Goal: Task Accomplishment & Management: Complete application form

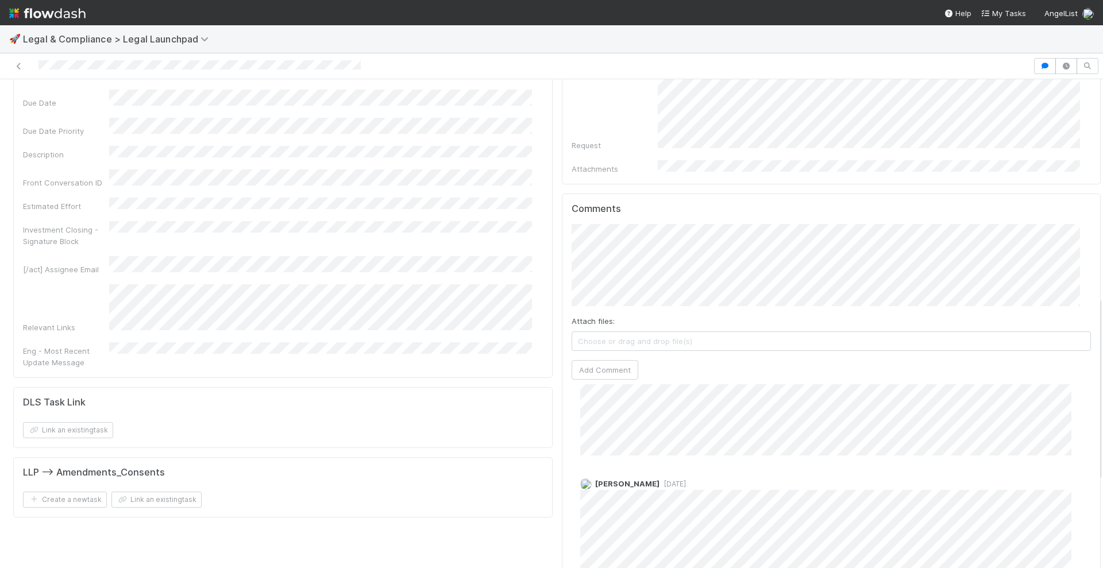
scroll to position [571, 0]
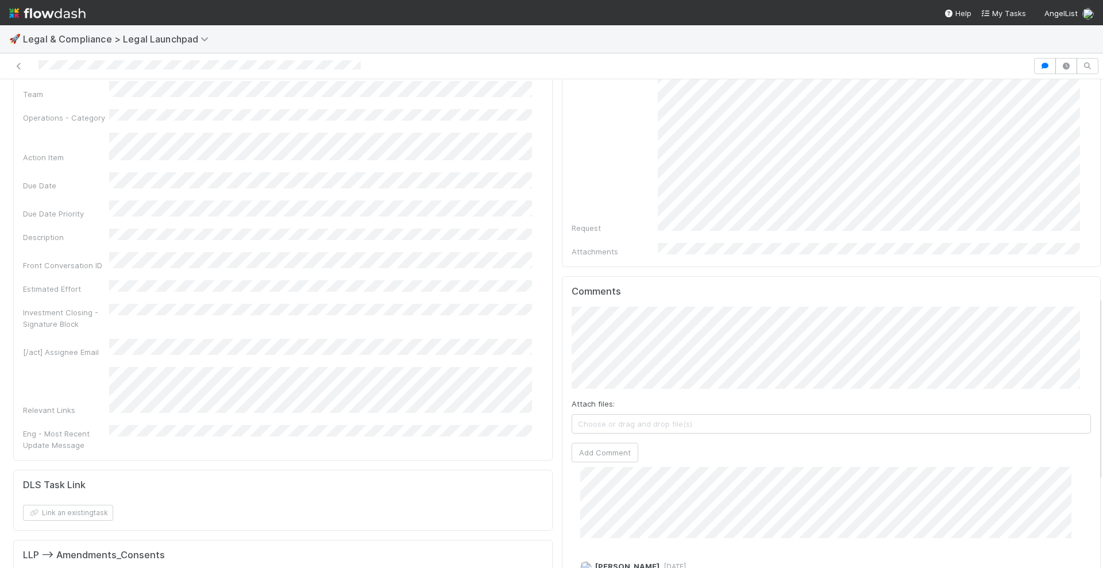
click at [57, 9] on img at bounding box center [47, 13] width 76 height 20
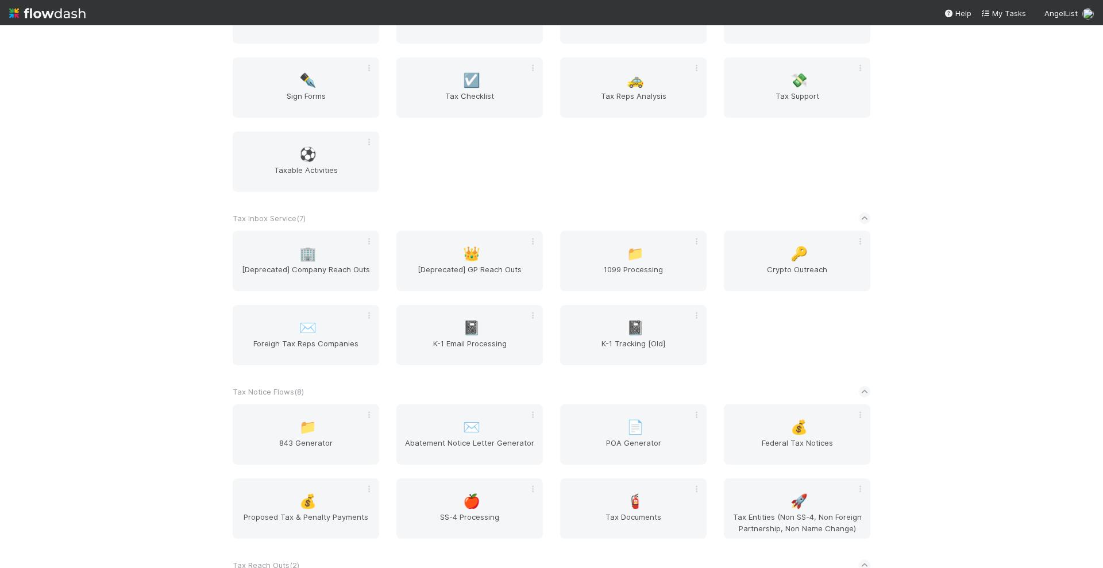
scroll to position [2370, 0]
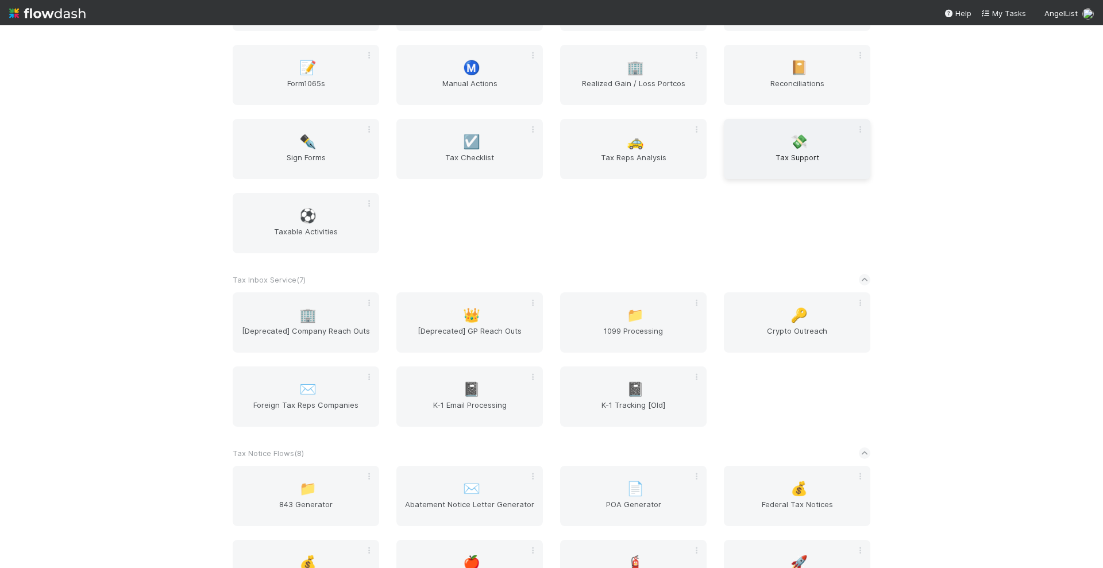
click at [792, 167] on span "Tax Support" at bounding box center [797, 163] width 137 height 23
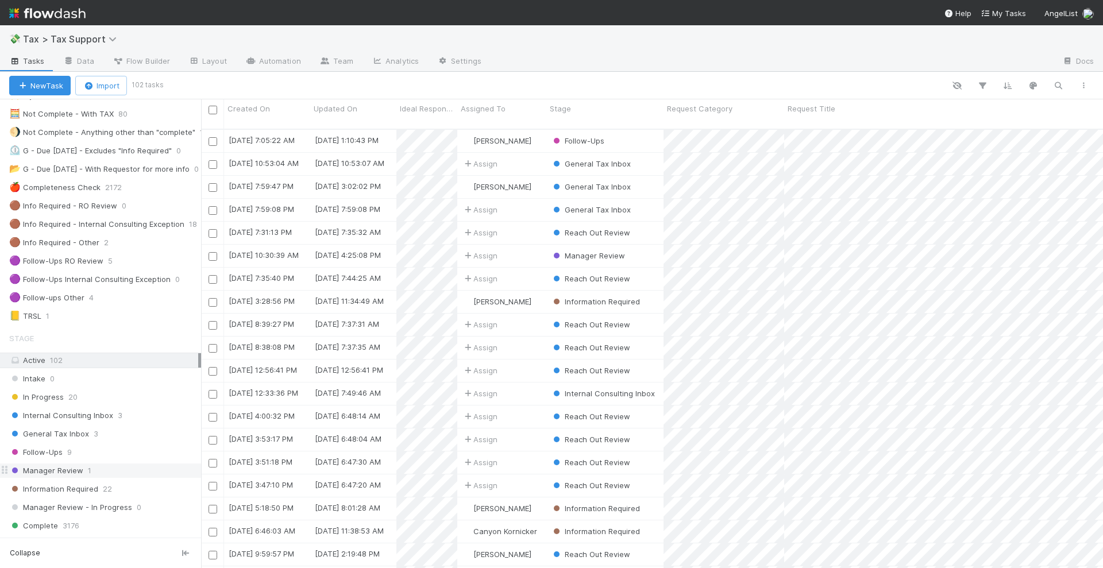
scroll to position [215, 0]
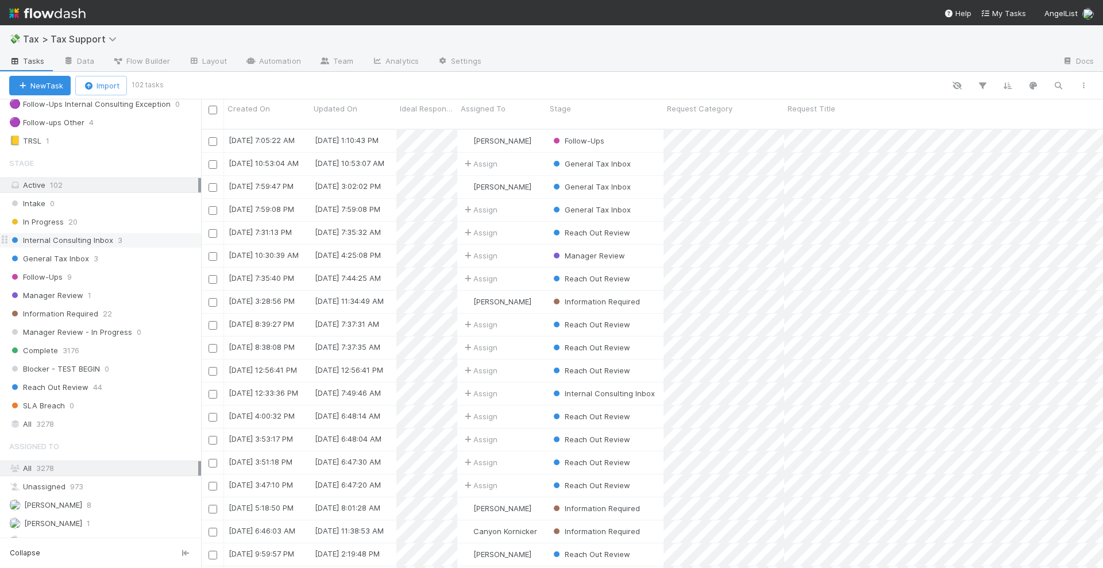
click at [124, 237] on div "Internal Consulting Inbox 3" at bounding box center [105, 240] width 192 height 14
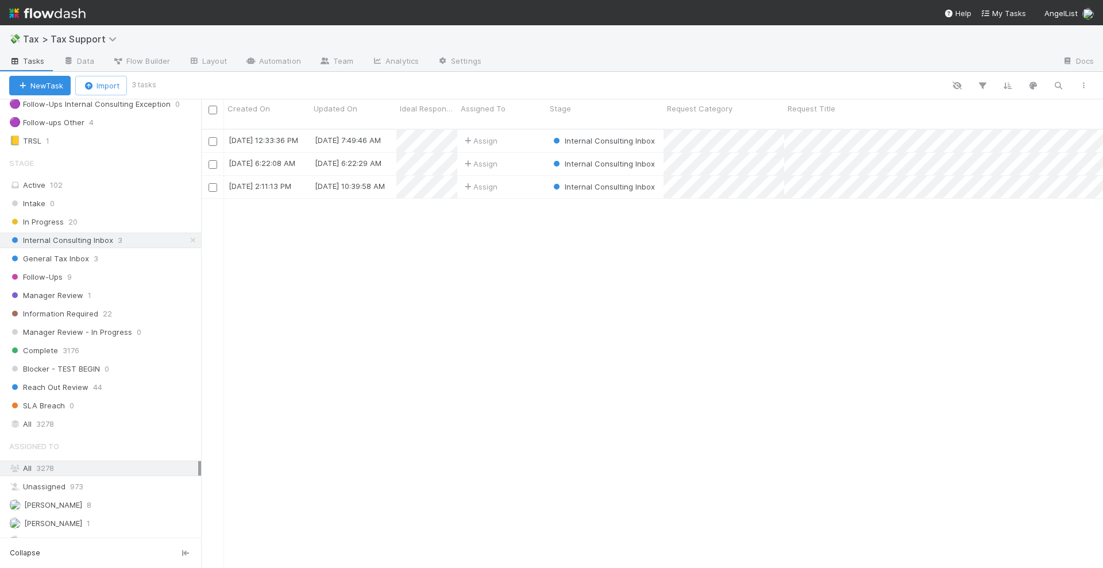
scroll to position [438, 891]
click at [522, 132] on div "Assign" at bounding box center [501, 141] width 89 height 22
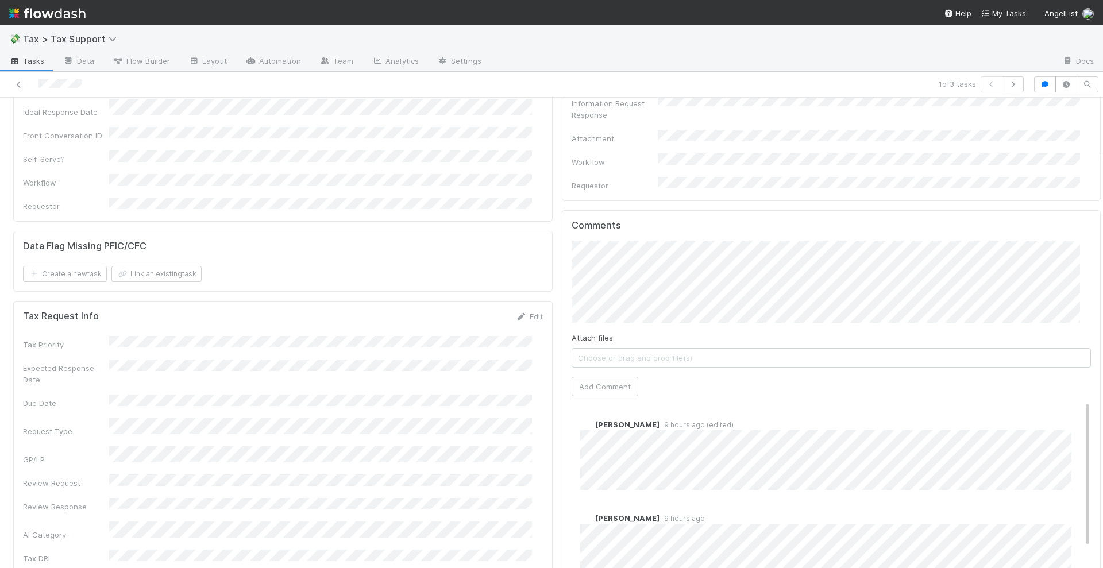
scroll to position [503, 0]
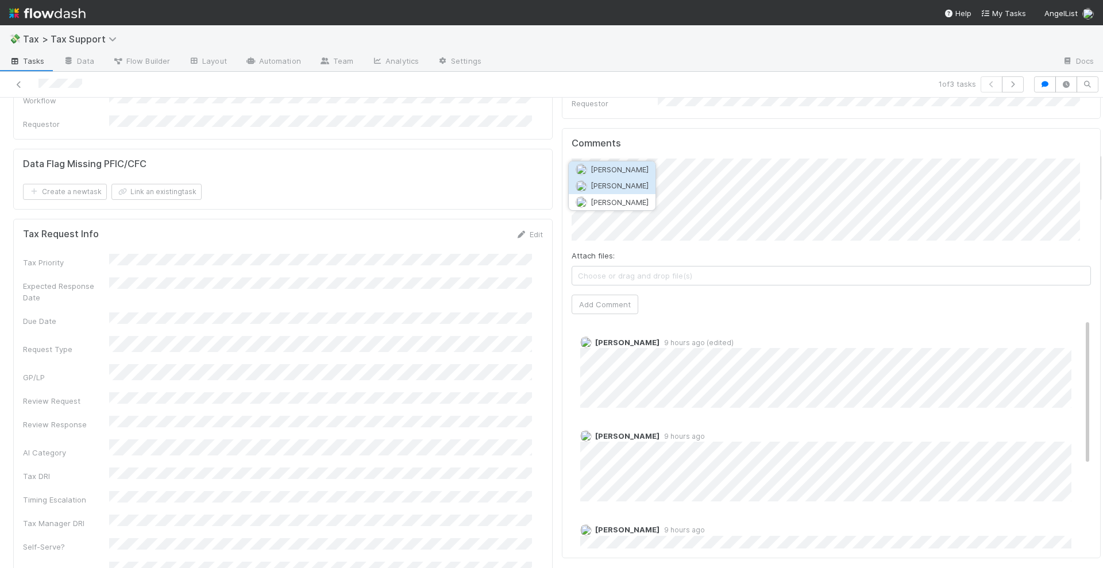
click at [627, 189] on span "Michael Binck" at bounding box center [620, 185] width 58 height 9
click at [709, 183] on span "Catherine Nguyen" at bounding box center [682, 185] width 58 height 9
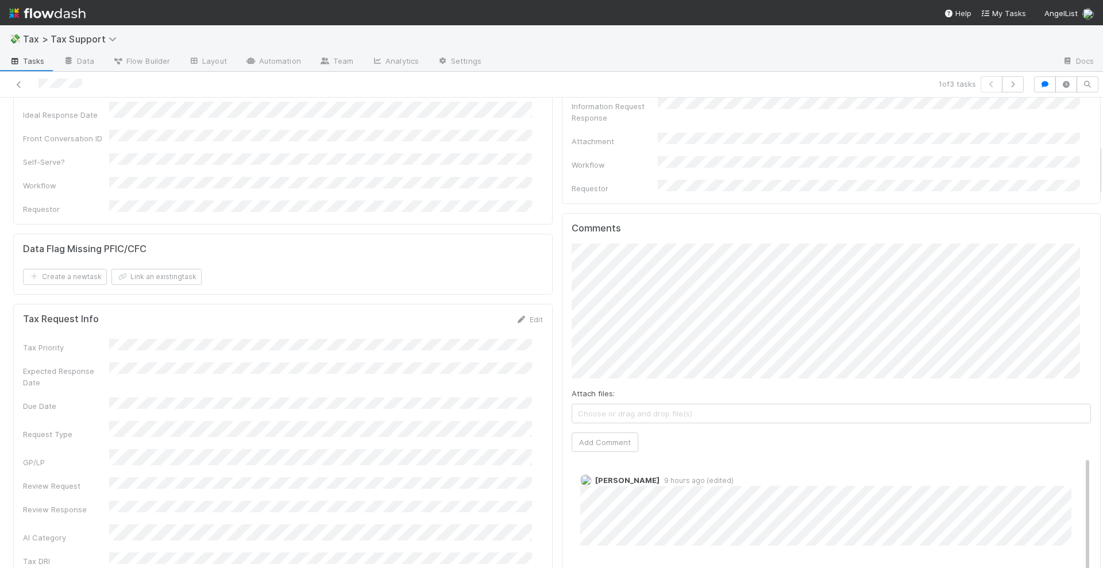
scroll to position [431, 0]
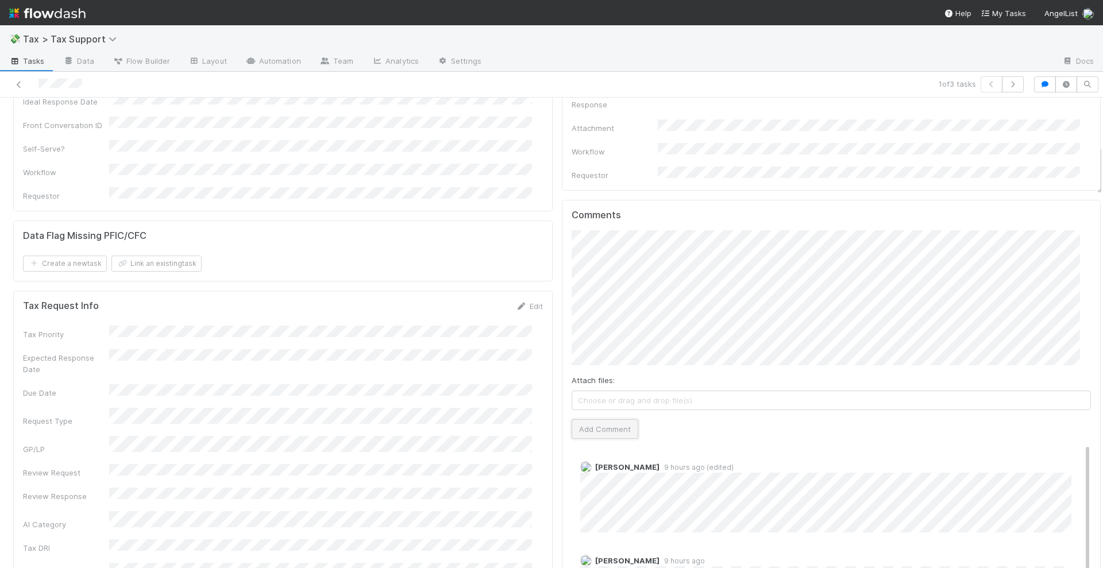
click at [593, 419] on button "Add Comment" at bounding box center [605, 429] width 67 height 20
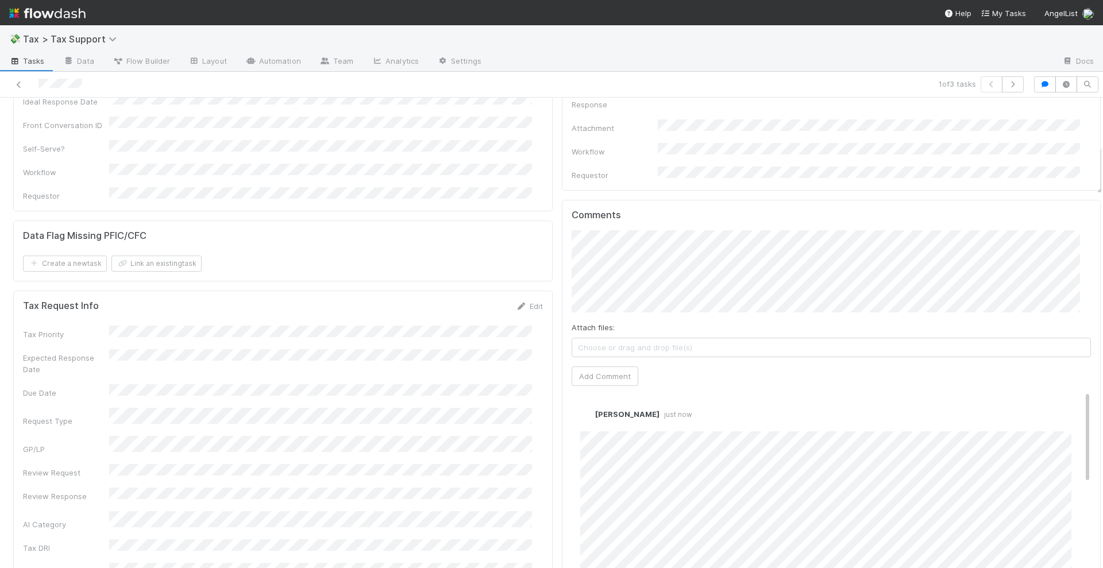
scroll to position [0, 0]
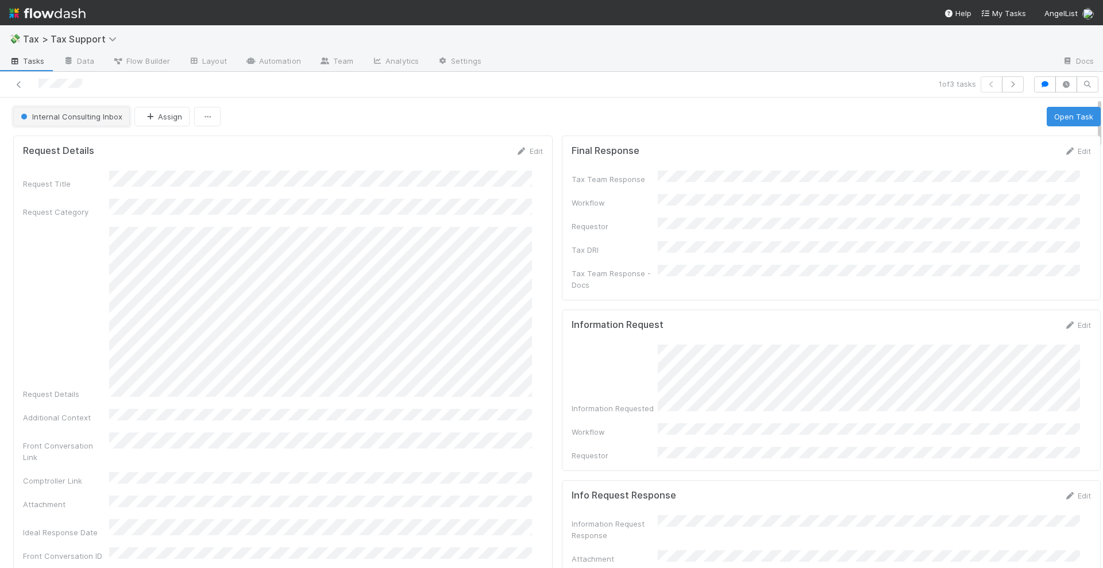
click at [105, 122] on button "Internal Consulting Inbox" at bounding box center [71, 117] width 117 height 20
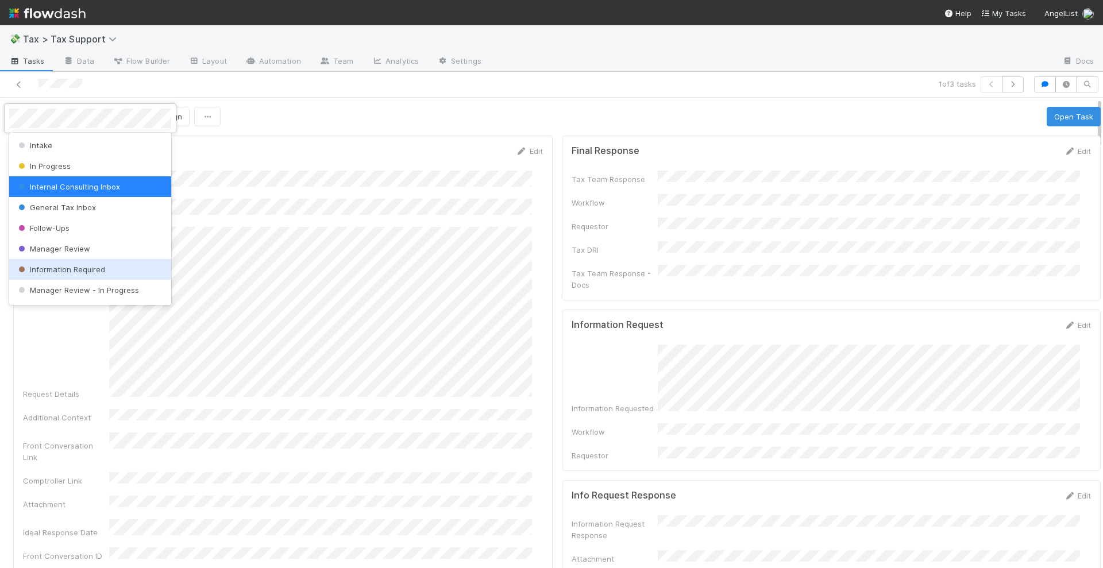
click at [112, 269] on div "Information Required" at bounding box center [90, 269] width 162 height 21
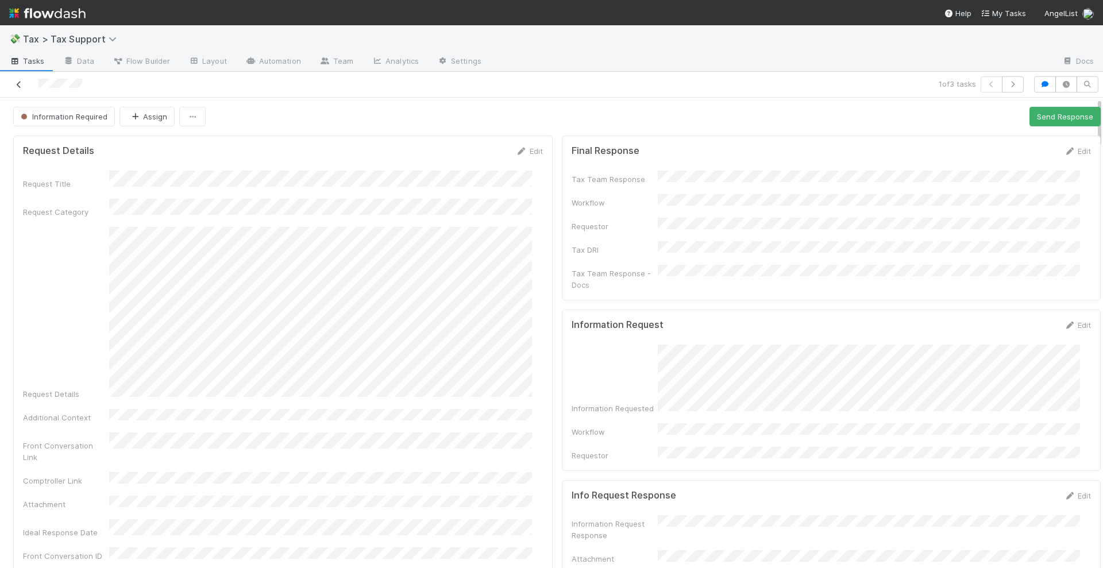
click at [21, 82] on icon at bounding box center [18, 84] width 11 height 7
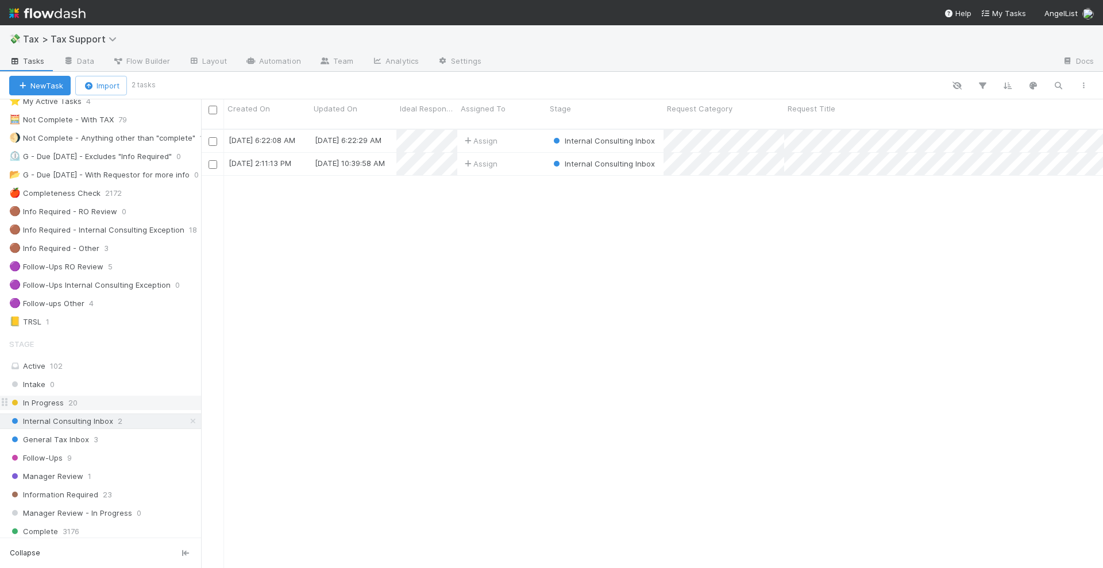
scroll to position [144, 0]
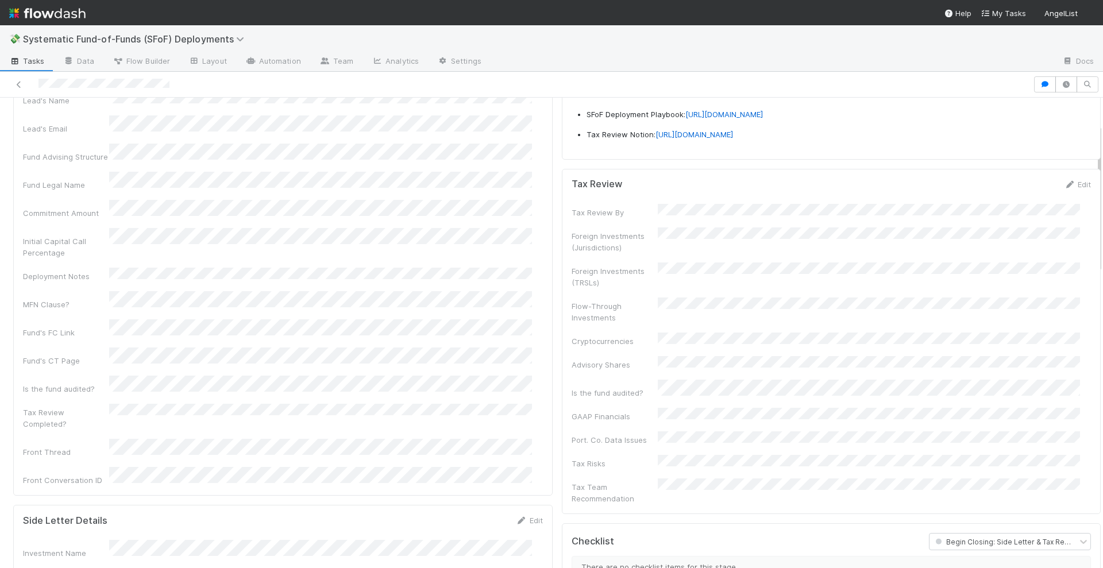
scroll to position [144, 0]
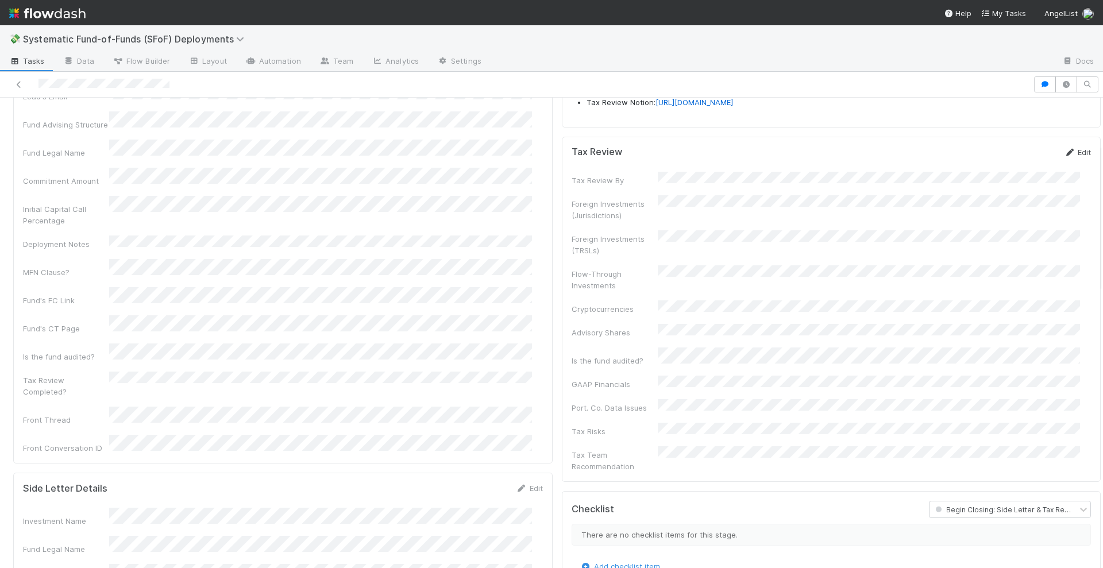
click at [1064, 156] on icon at bounding box center [1069, 152] width 11 height 7
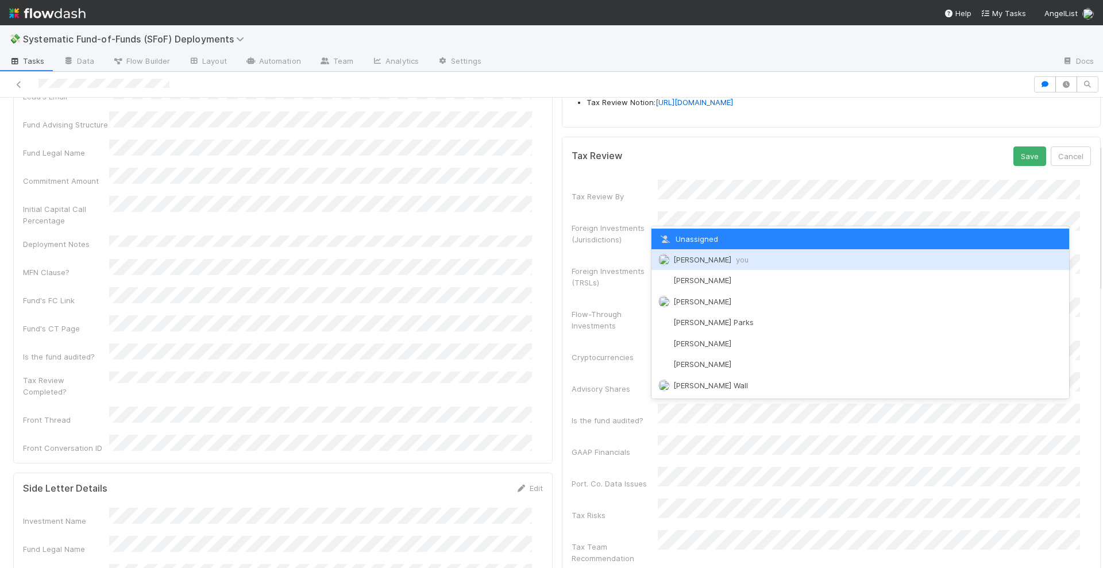
click at [709, 259] on span "Stephen Matza you" at bounding box center [710, 259] width 75 height 9
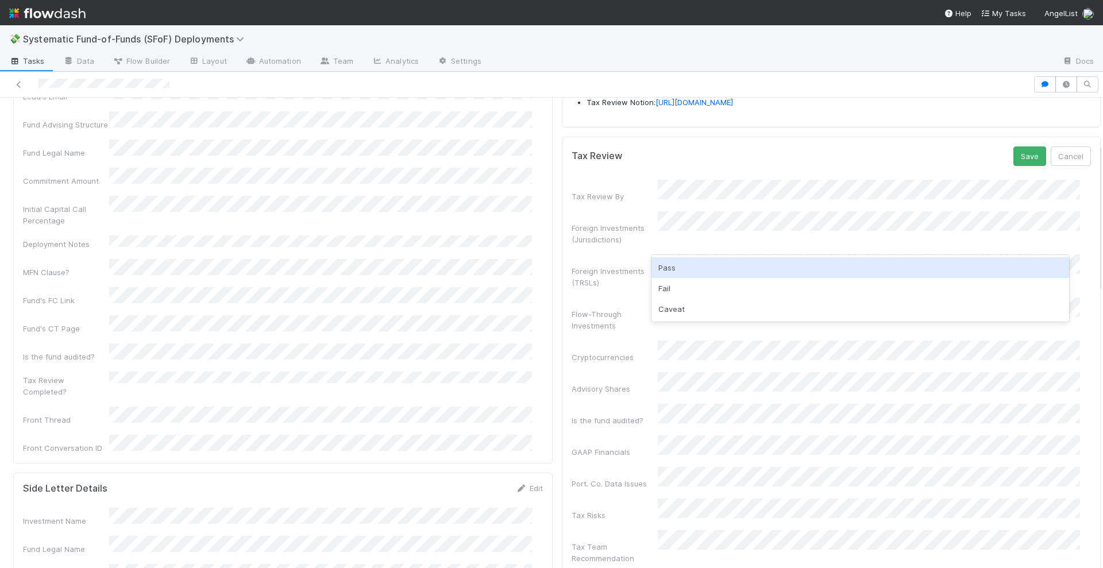
click at [683, 269] on div "Pass" at bounding box center [861, 267] width 418 height 21
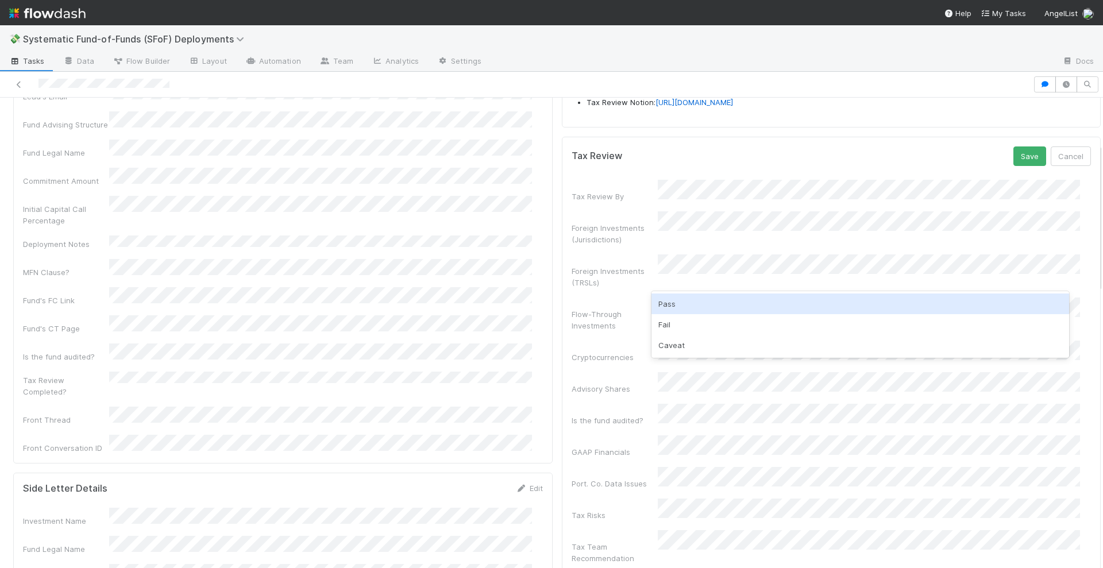
click at [685, 299] on div "Pass" at bounding box center [861, 304] width 418 height 21
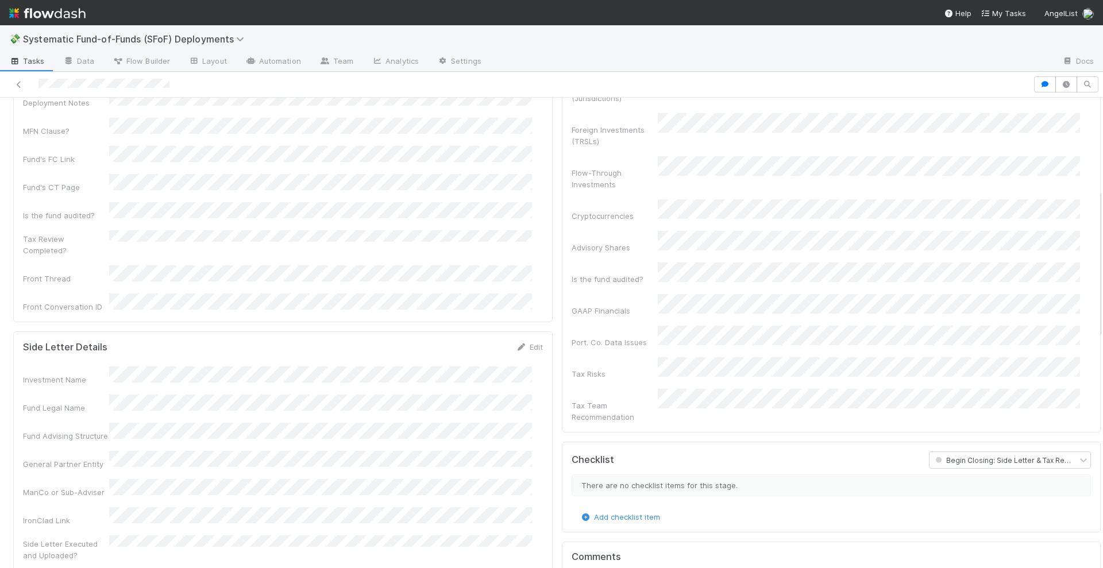
scroll to position [287, 0]
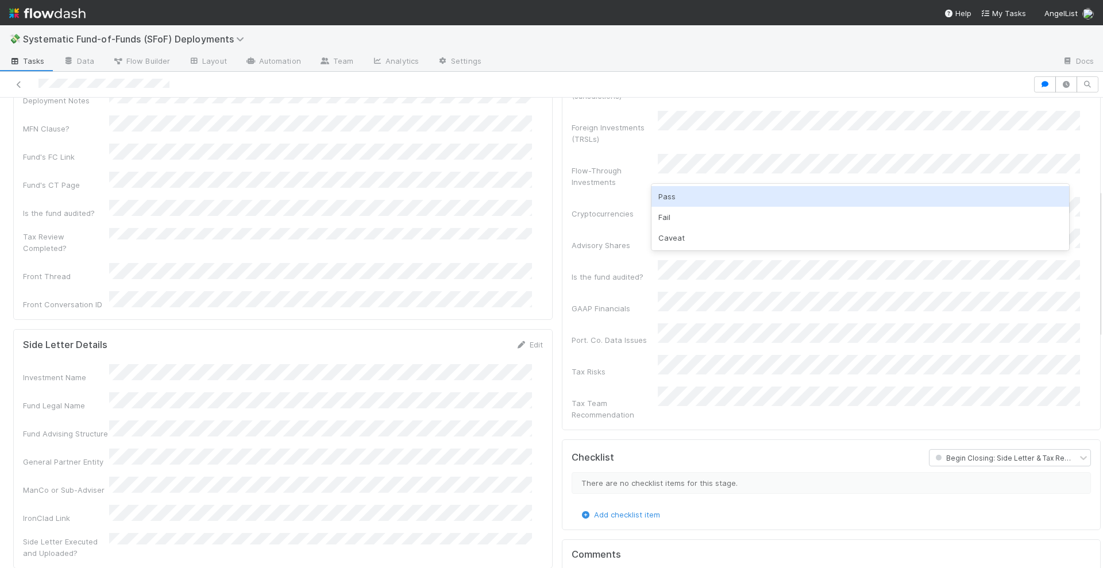
click at [680, 203] on div "Pass" at bounding box center [861, 196] width 418 height 21
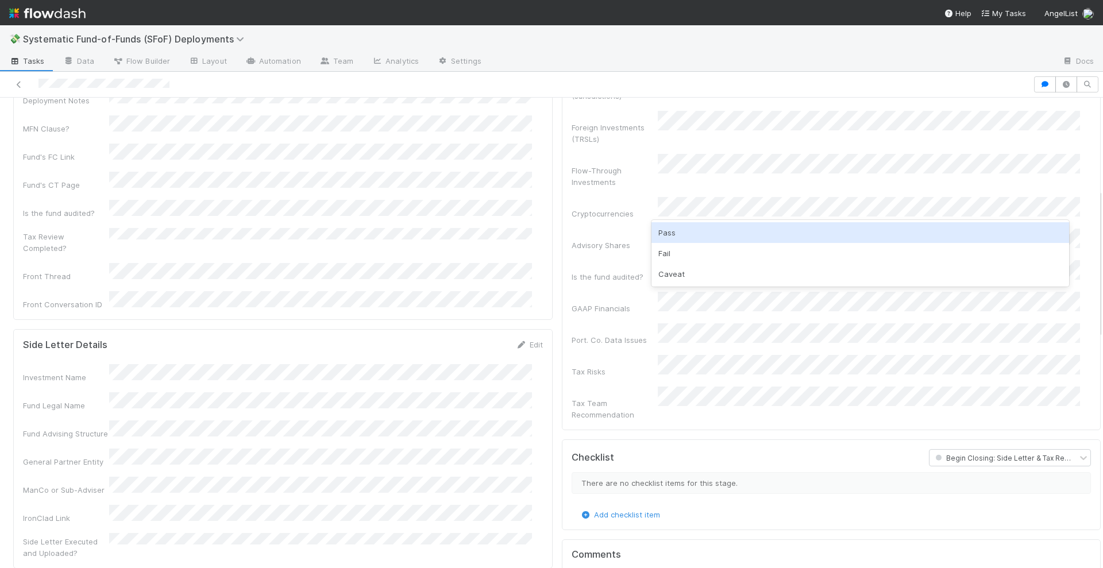
click at [679, 233] on div "Pass" at bounding box center [861, 232] width 418 height 21
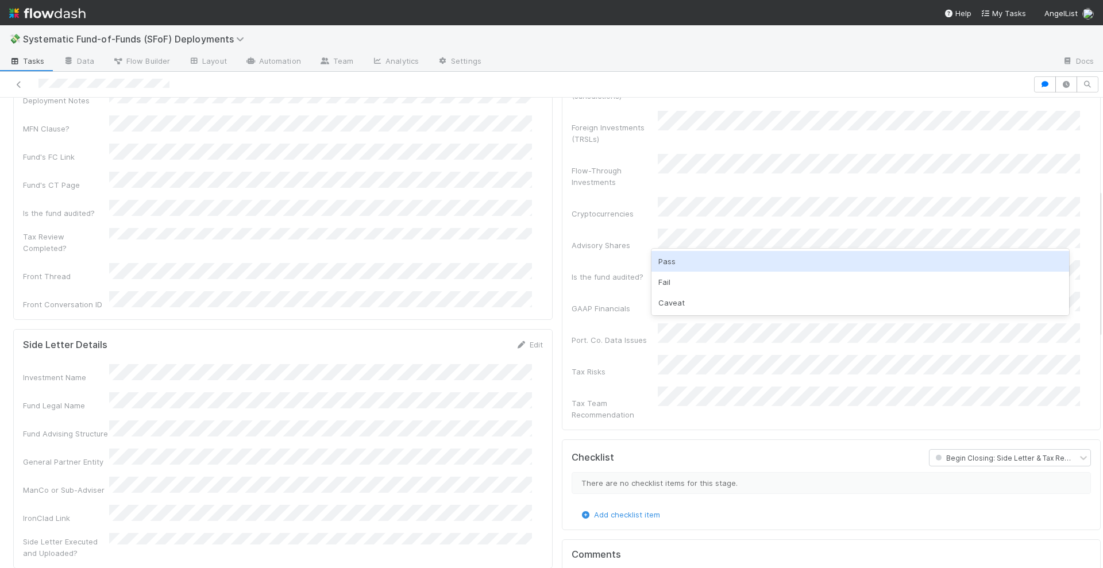
click at [681, 263] on div "Pass" at bounding box center [861, 261] width 418 height 21
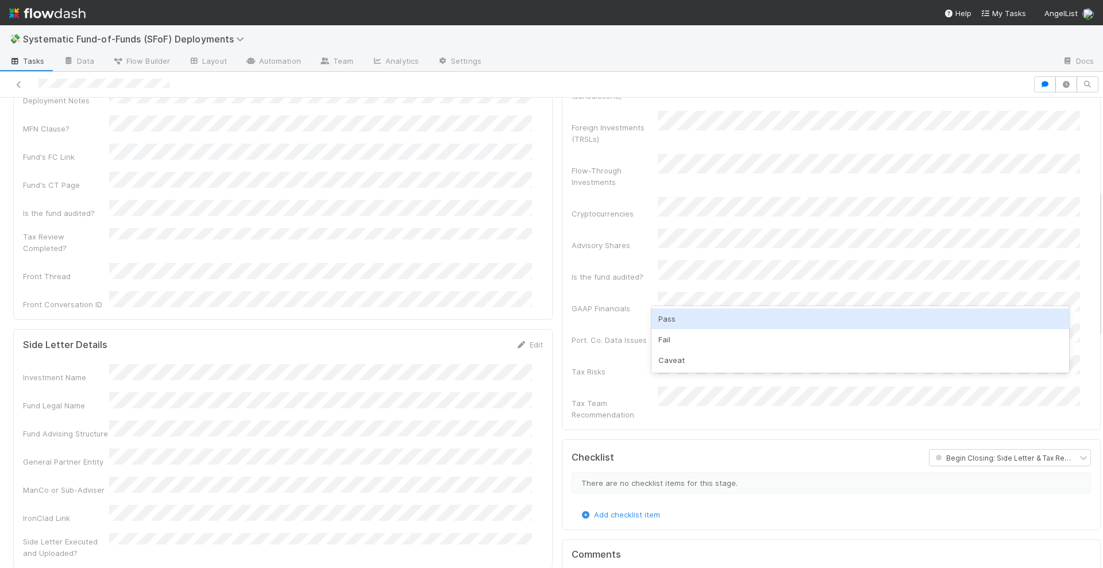
click at [686, 313] on div "Pass" at bounding box center [861, 319] width 418 height 21
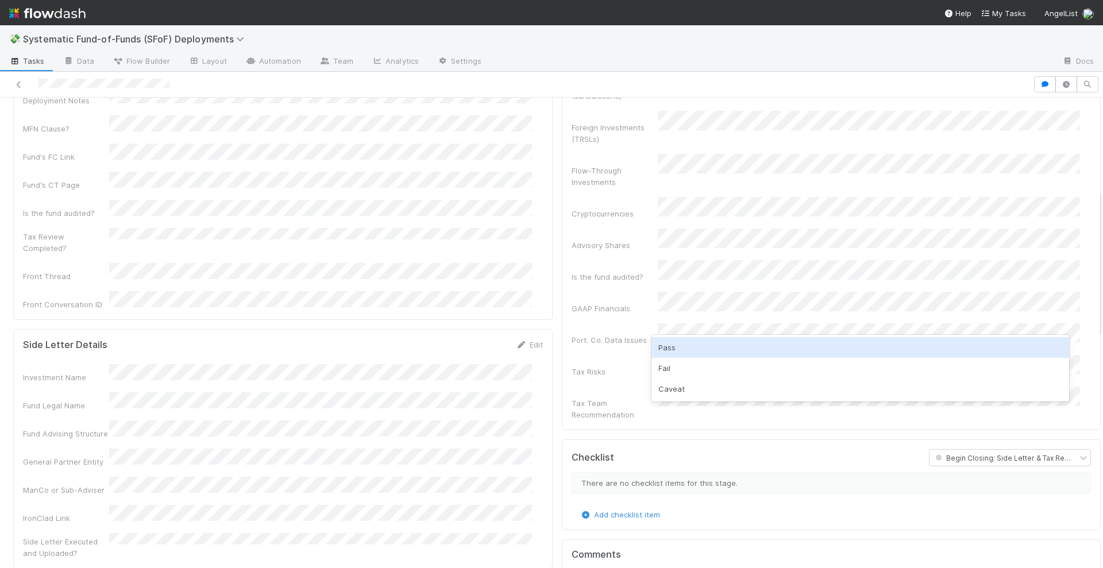
click at [685, 349] on div "Pass" at bounding box center [861, 347] width 418 height 21
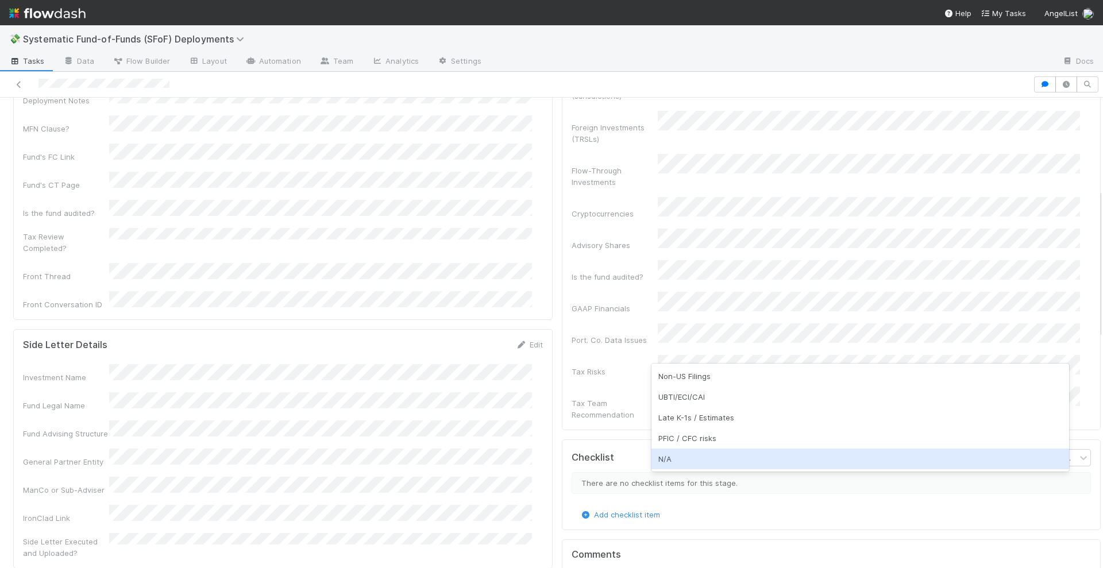
click at [686, 458] on div "N/A" at bounding box center [861, 459] width 418 height 21
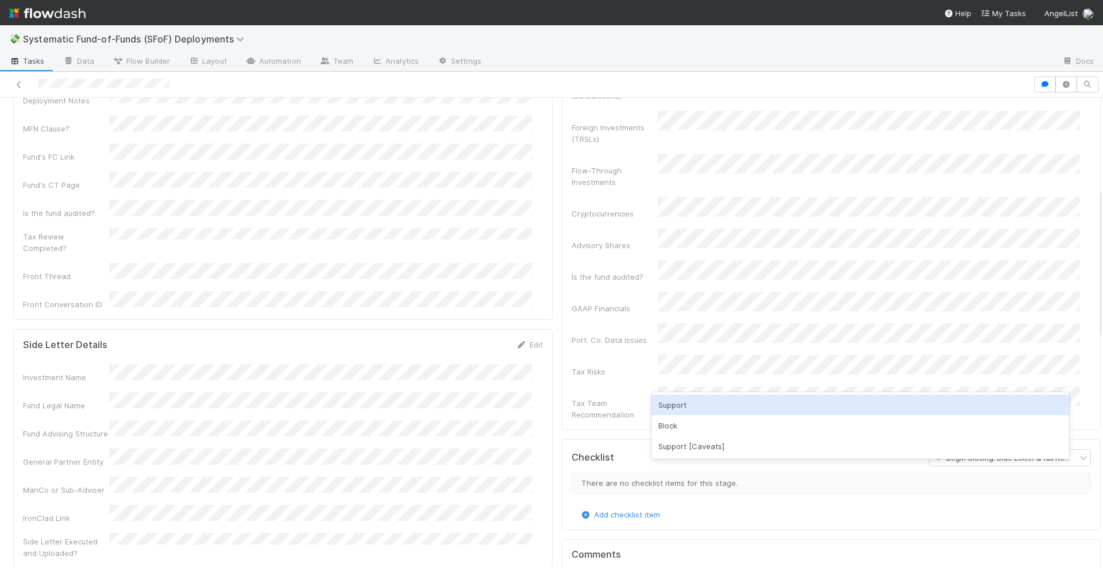
click at [686, 407] on div "Support" at bounding box center [861, 405] width 418 height 21
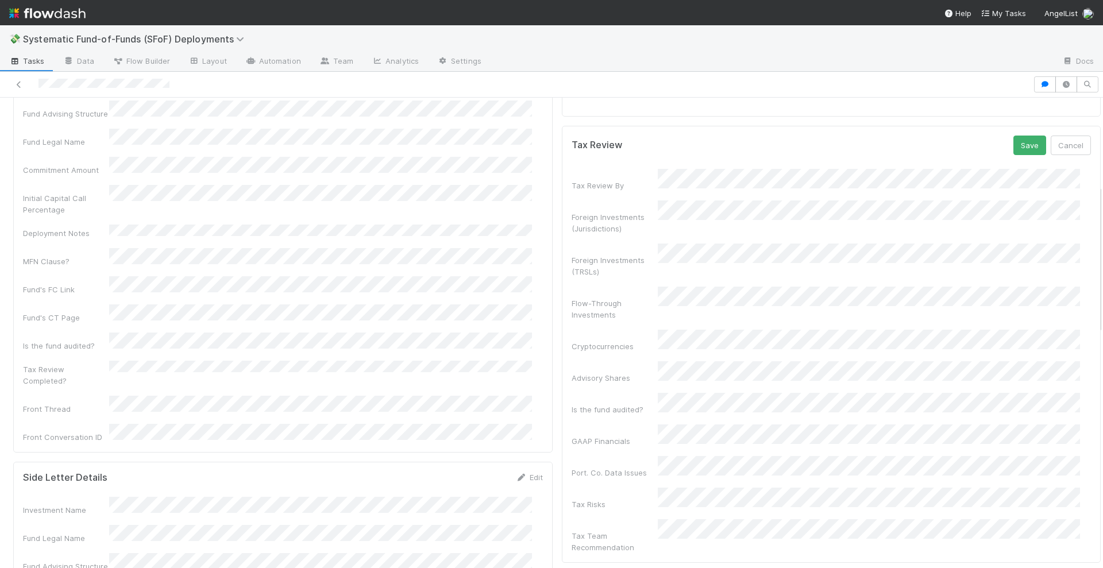
scroll to position [144, 0]
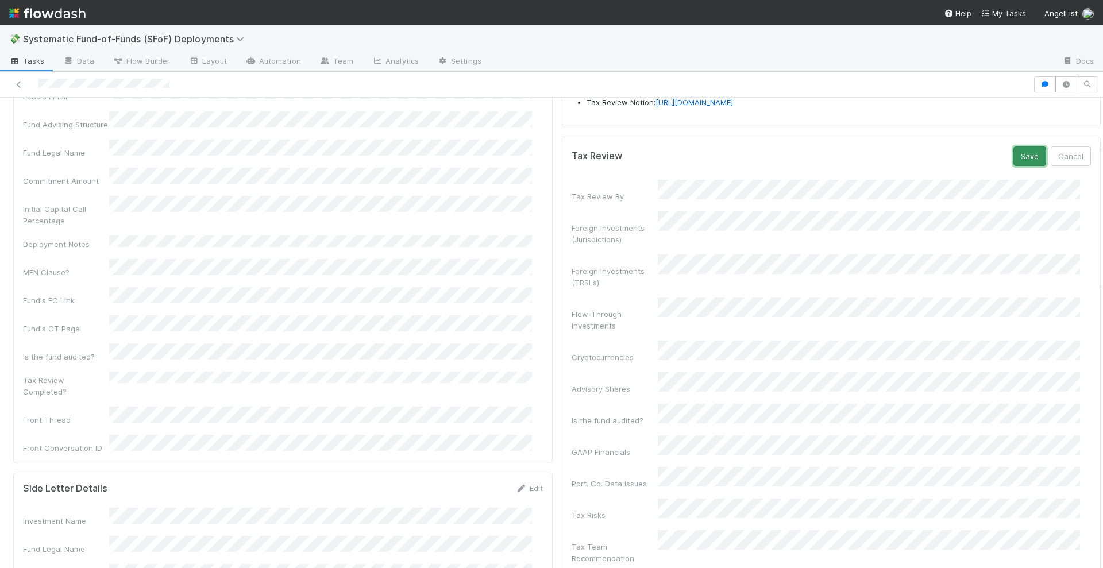
click at [1014, 166] on button "Save" at bounding box center [1030, 157] width 33 height 20
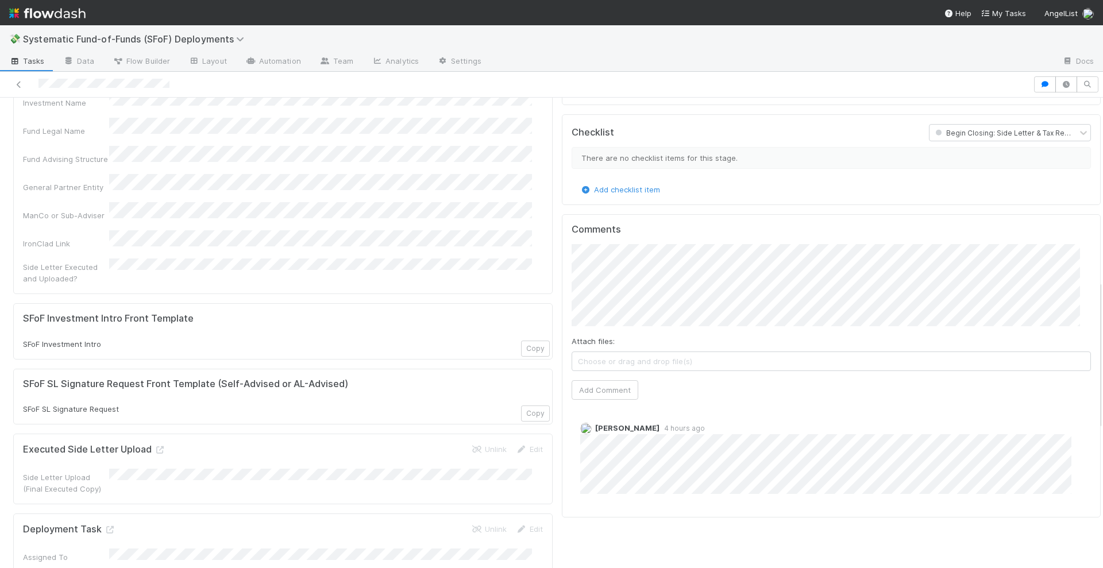
scroll to position [575, 0]
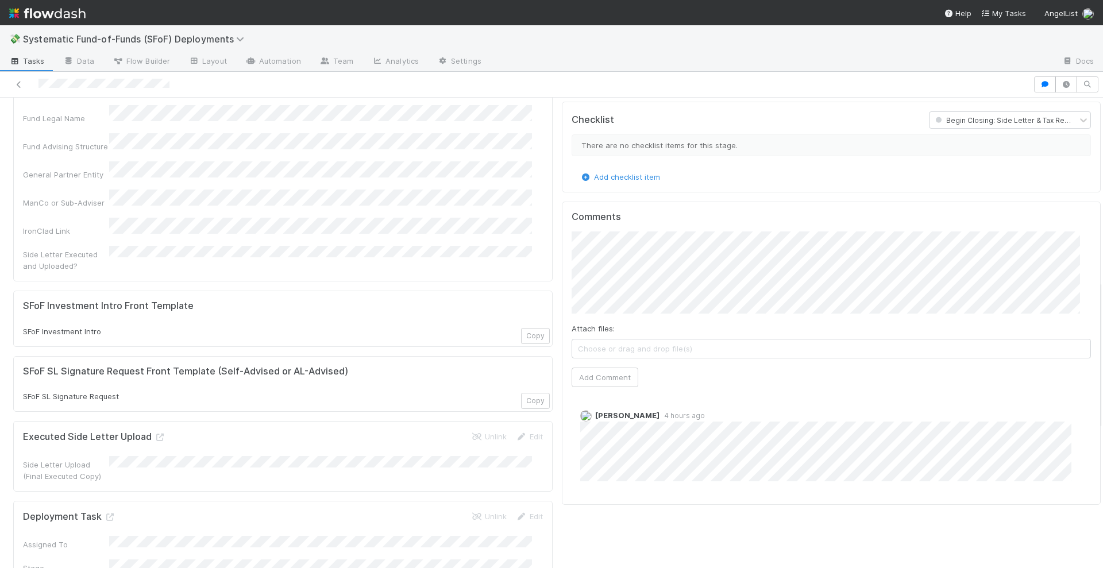
click at [562, 249] on div "Comments Attach files: Choose or drag and drop file(s) Add Comment Cody Maldona…" at bounding box center [832, 353] width 540 height 303
click at [601, 368] on button "Add Comment" at bounding box center [605, 378] width 67 height 20
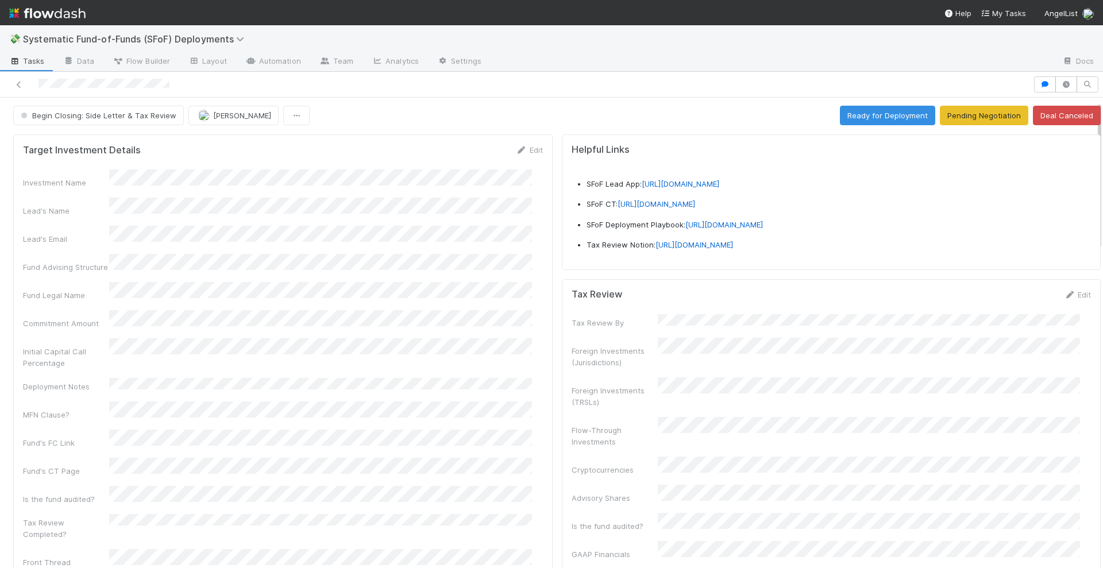
scroll to position [0, 0]
click at [516, 149] on icon at bounding box center [521, 151] width 11 height 7
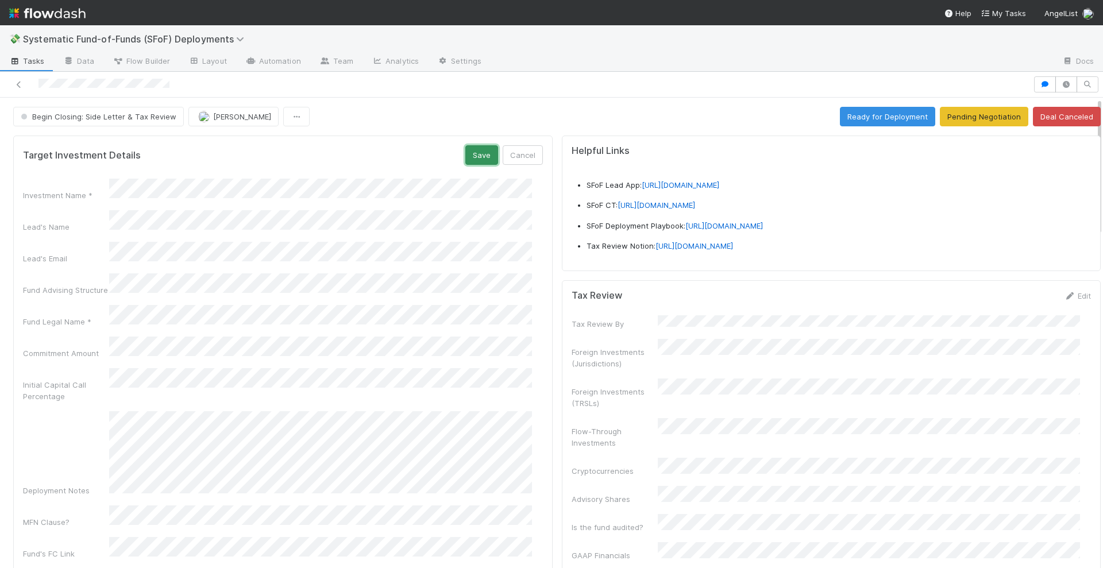
click at [479, 151] on button "Save" at bounding box center [481, 155] width 33 height 20
click at [23, 87] on icon at bounding box center [18, 84] width 11 height 7
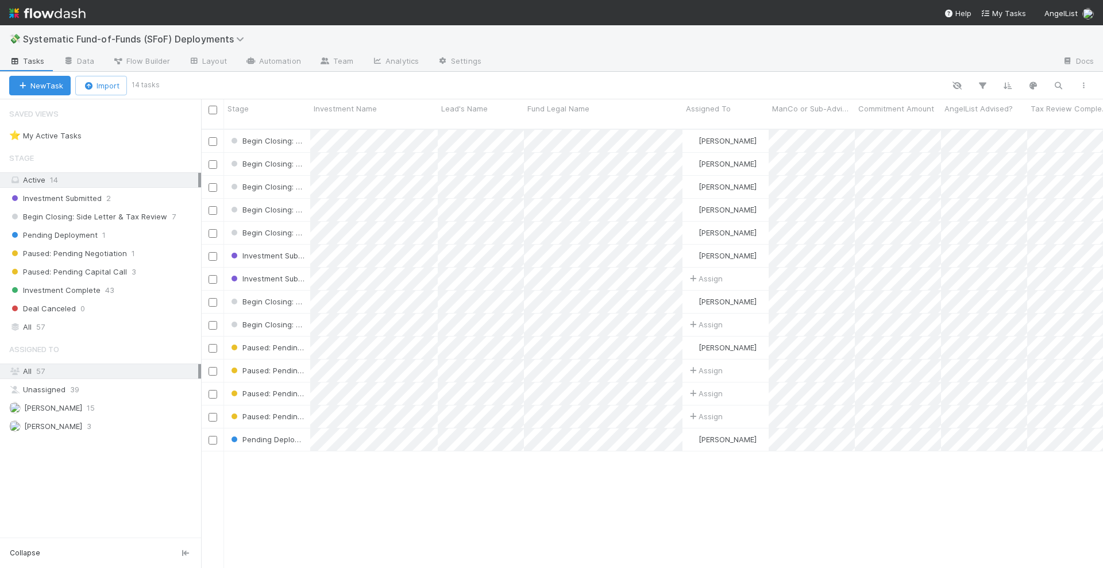
scroll to position [438, 891]
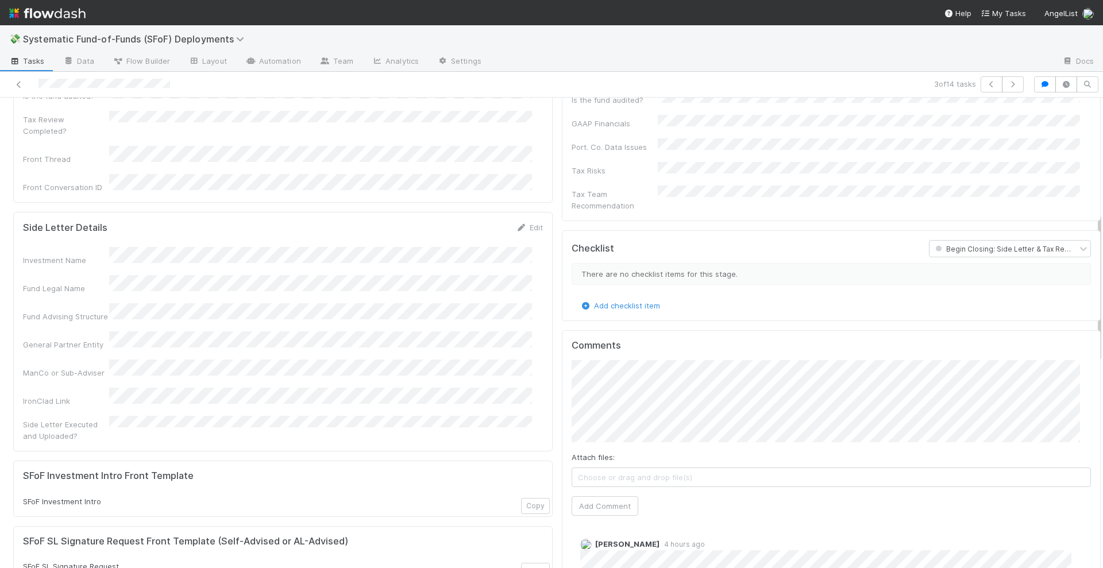
scroll to position [503, 0]
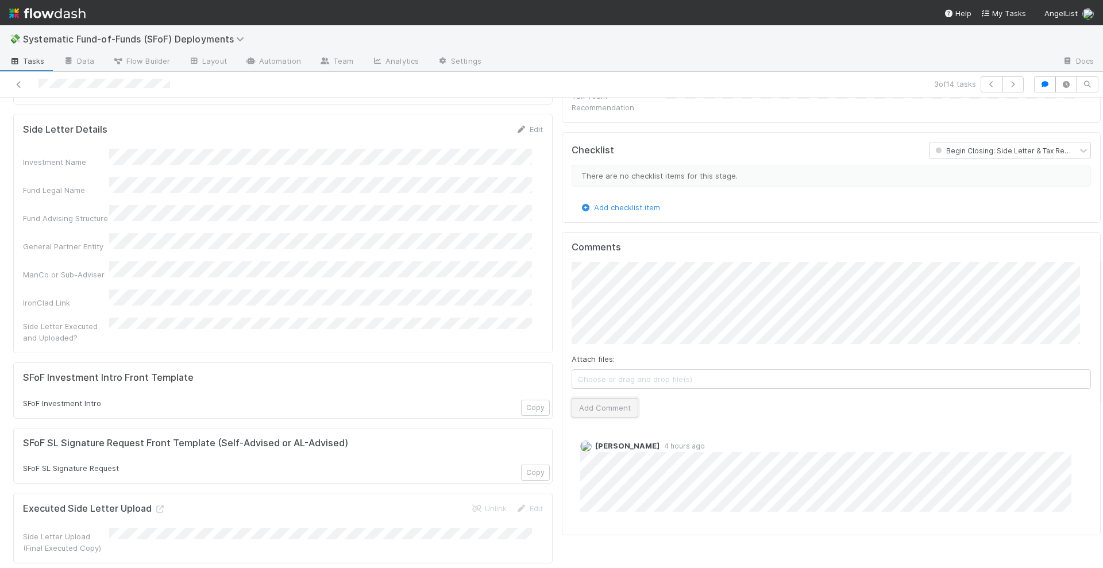
click at [594, 401] on button "Add Comment" at bounding box center [605, 408] width 67 height 20
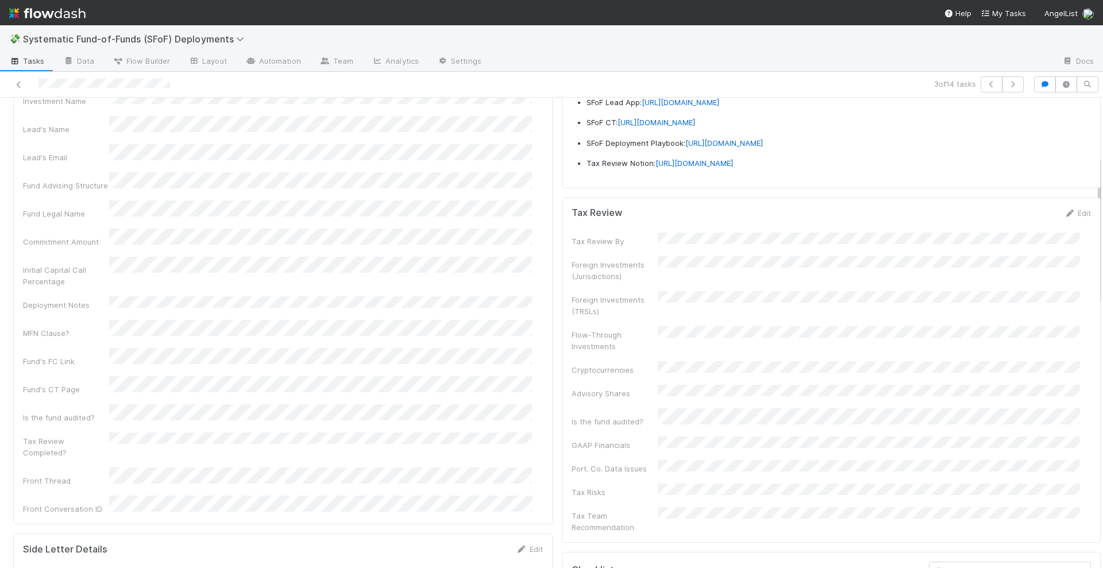
scroll to position [72, 0]
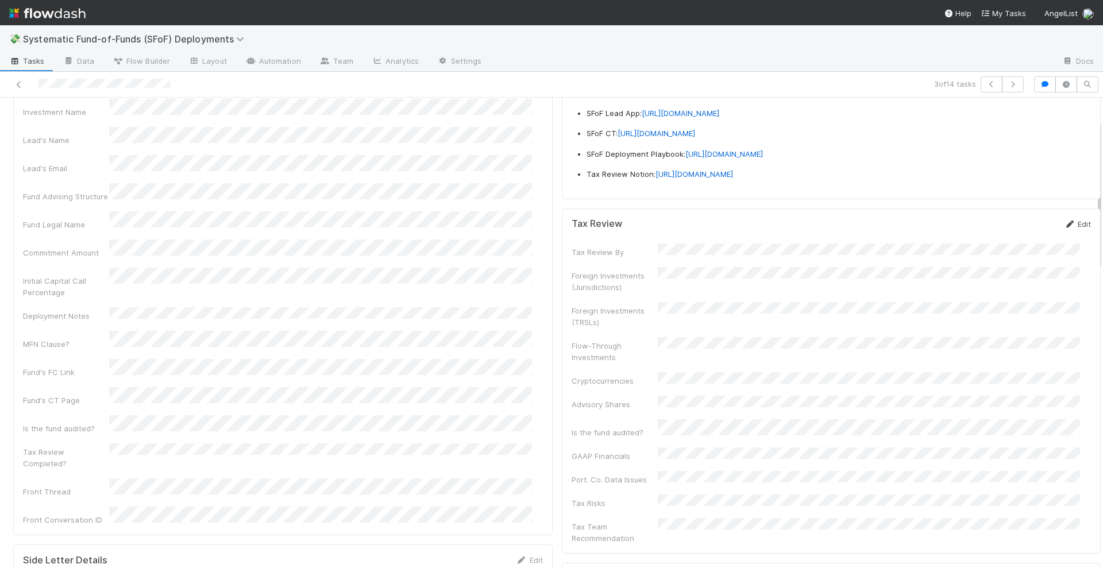
click at [1064, 228] on icon at bounding box center [1069, 224] width 11 height 7
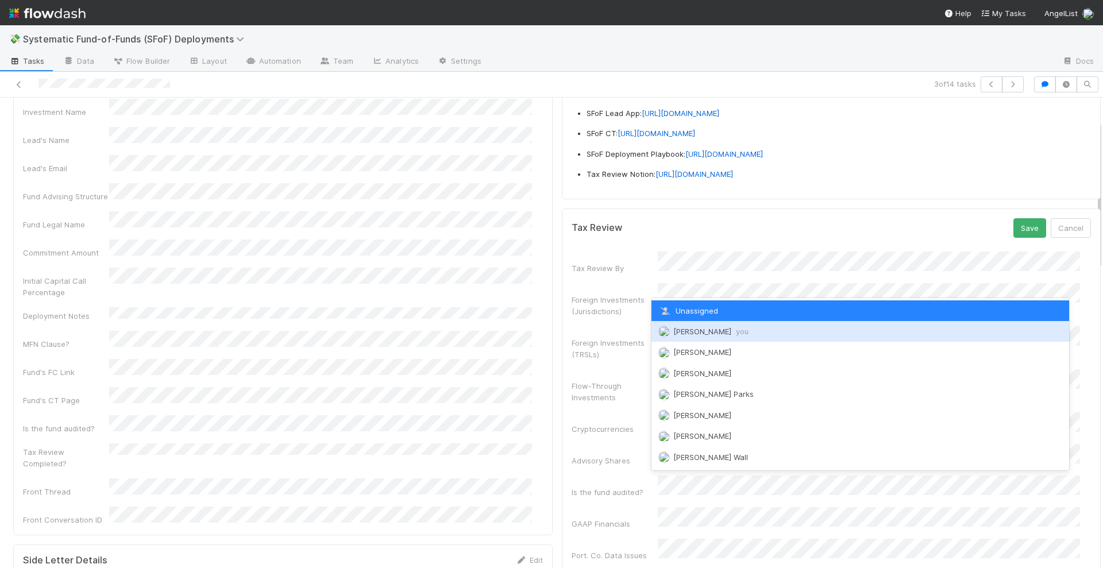
click at [701, 326] on div "Stephen Matza you" at bounding box center [861, 331] width 418 height 21
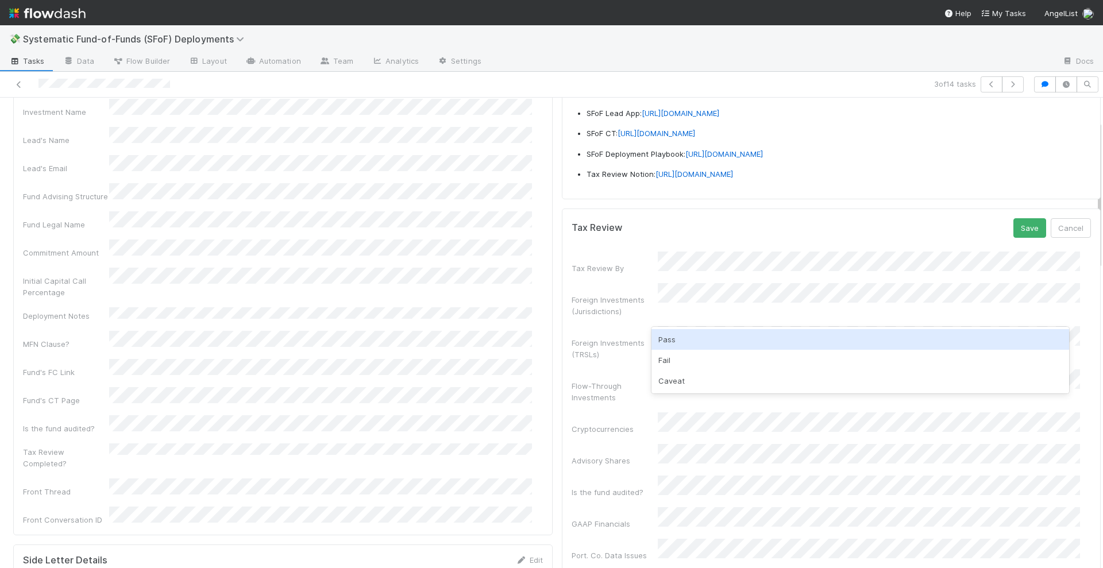
click at [692, 338] on div "Pass" at bounding box center [861, 339] width 418 height 21
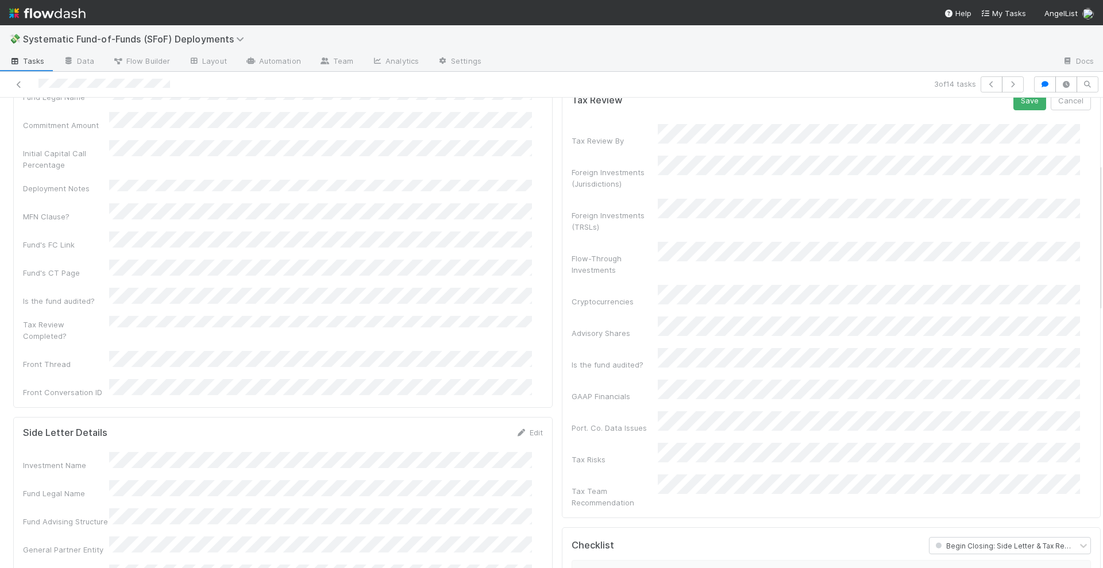
scroll to position [215, 0]
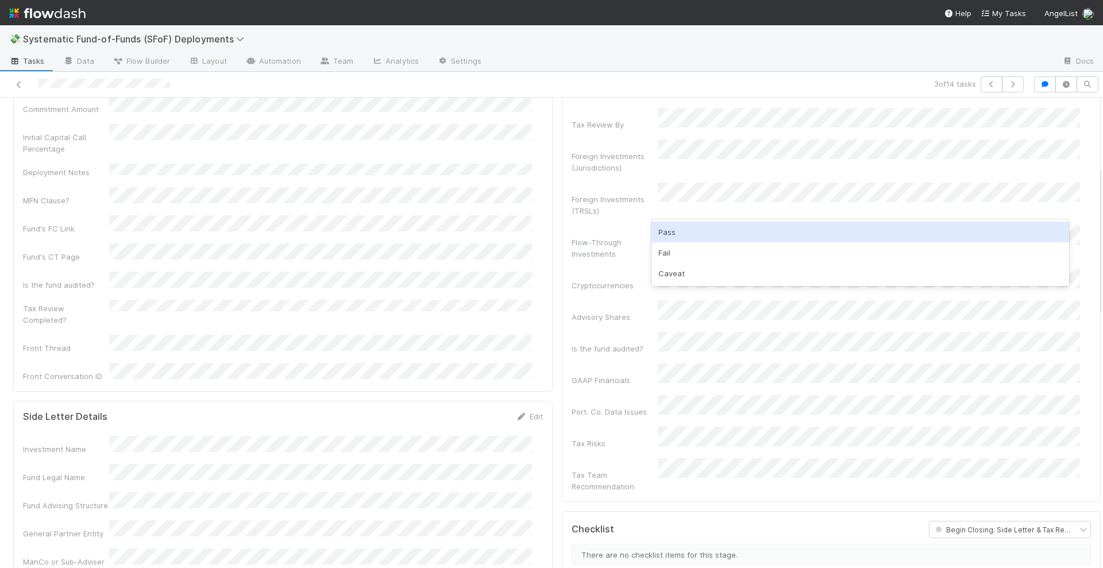
click at [677, 236] on div "Pass" at bounding box center [861, 232] width 418 height 21
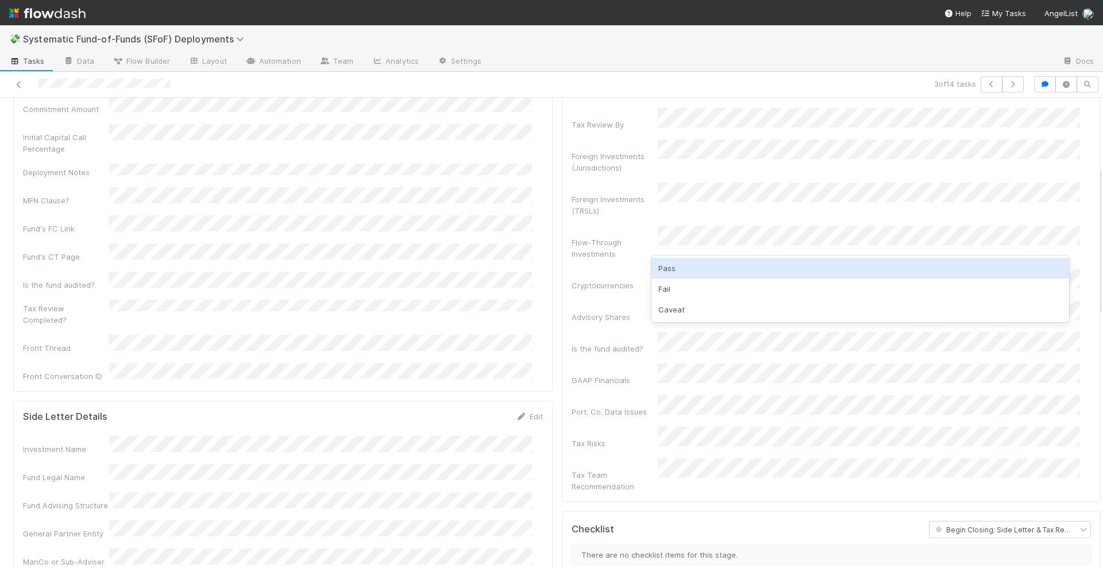
click at [683, 268] on div "Pass" at bounding box center [861, 268] width 418 height 21
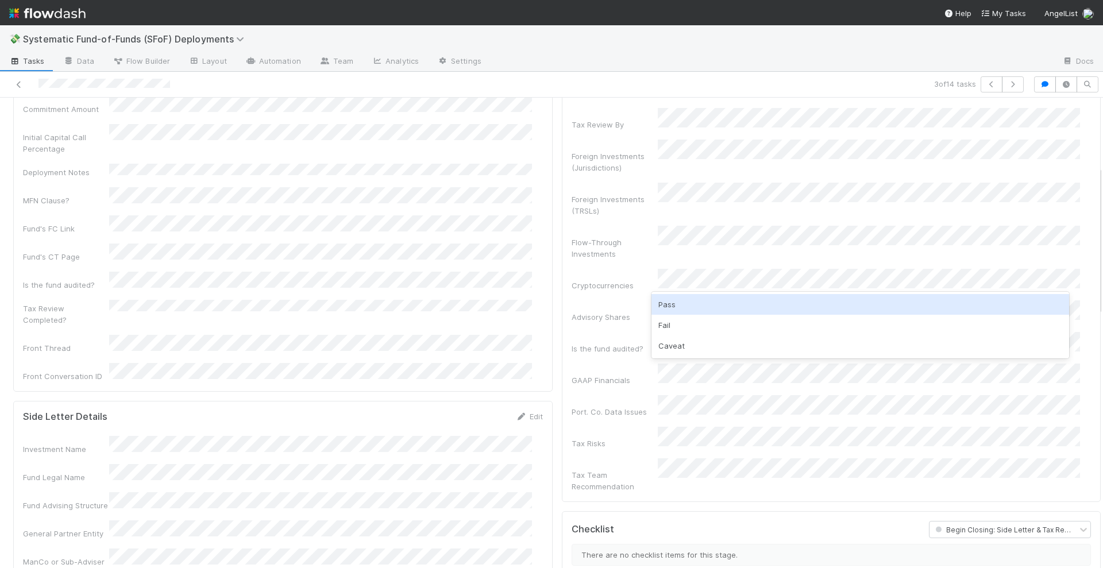
click at [681, 303] on div "Pass" at bounding box center [861, 304] width 418 height 21
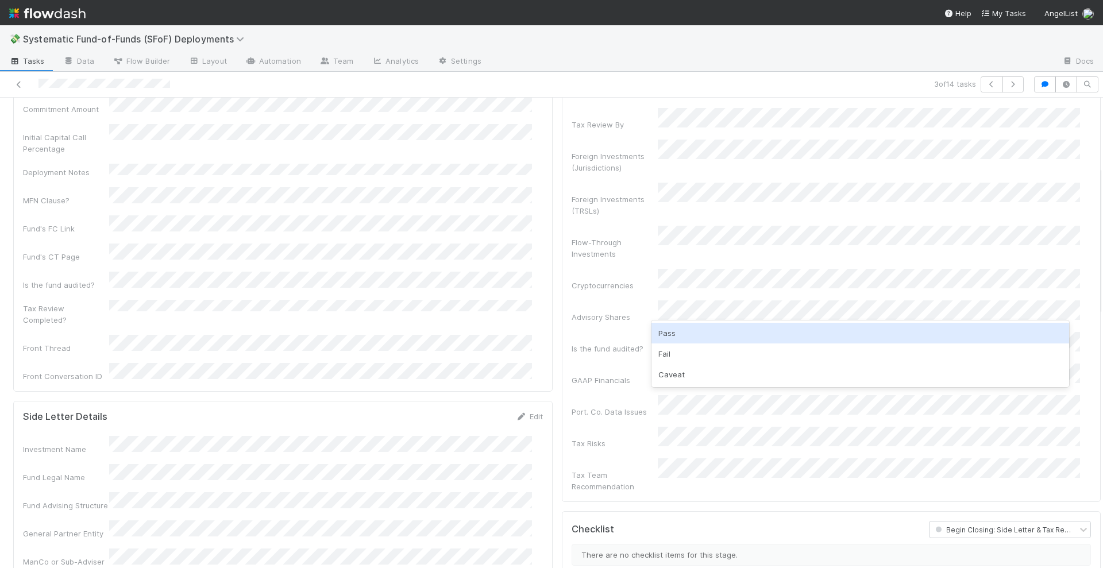
click at [677, 335] on div "Pass" at bounding box center [861, 333] width 418 height 21
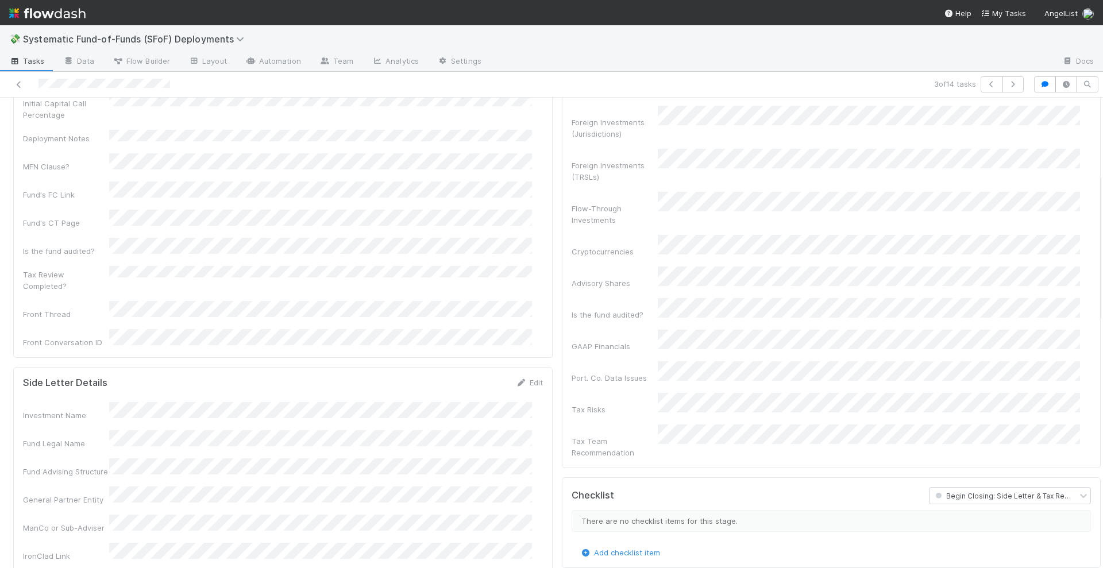
scroll to position [359, 0]
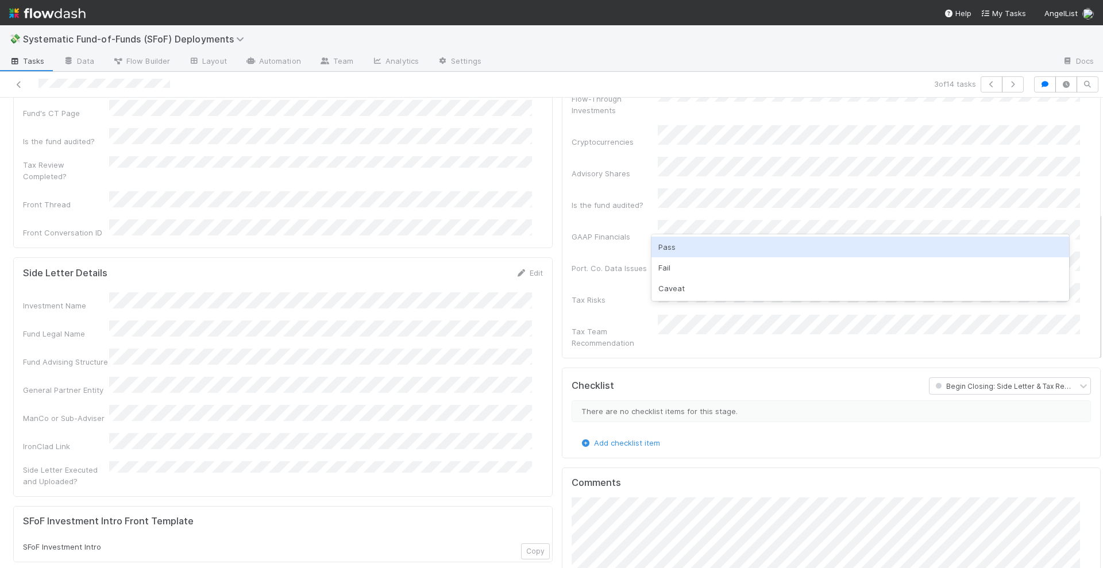
click at [682, 252] on div "Pass" at bounding box center [861, 247] width 418 height 21
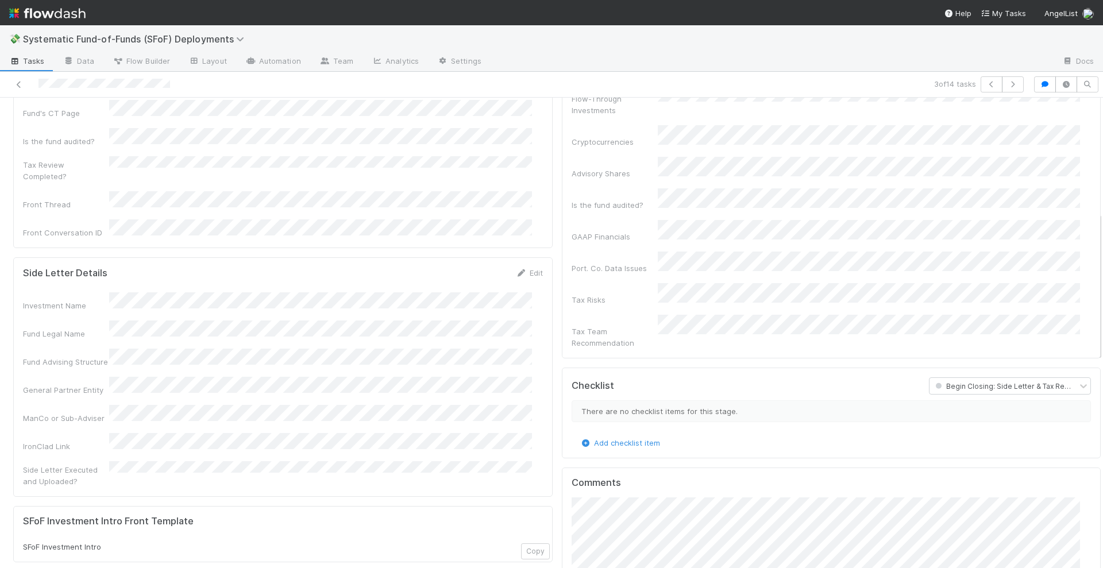
click at [680, 260] on div "Tax Review By Foreign Investments (Jurisdictions) Foreign Investments (TRSLs) F…" at bounding box center [832, 156] width 520 height 384
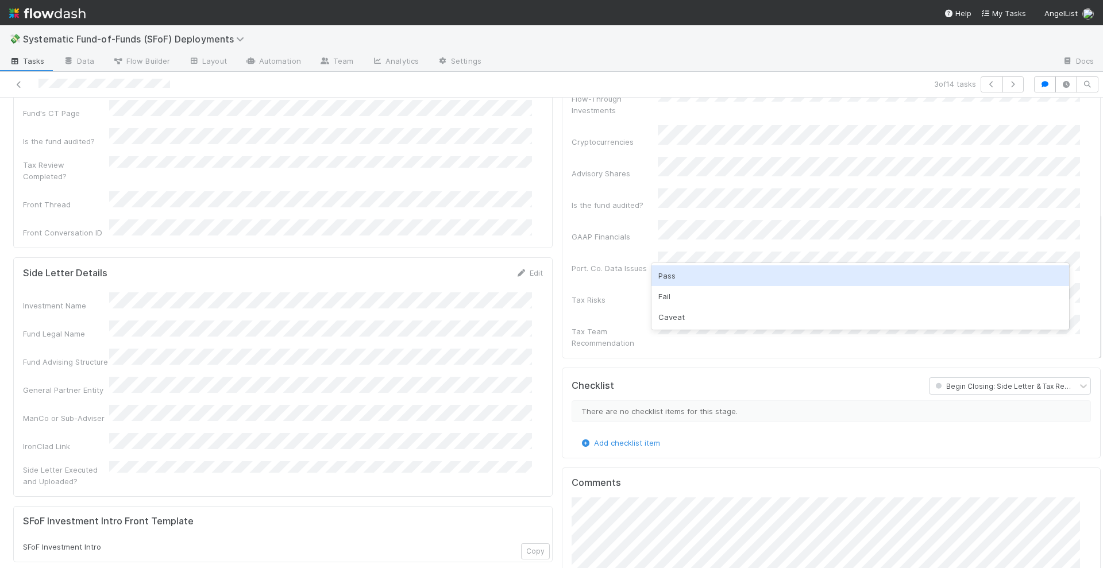
click at [677, 278] on div "Pass" at bounding box center [861, 275] width 418 height 21
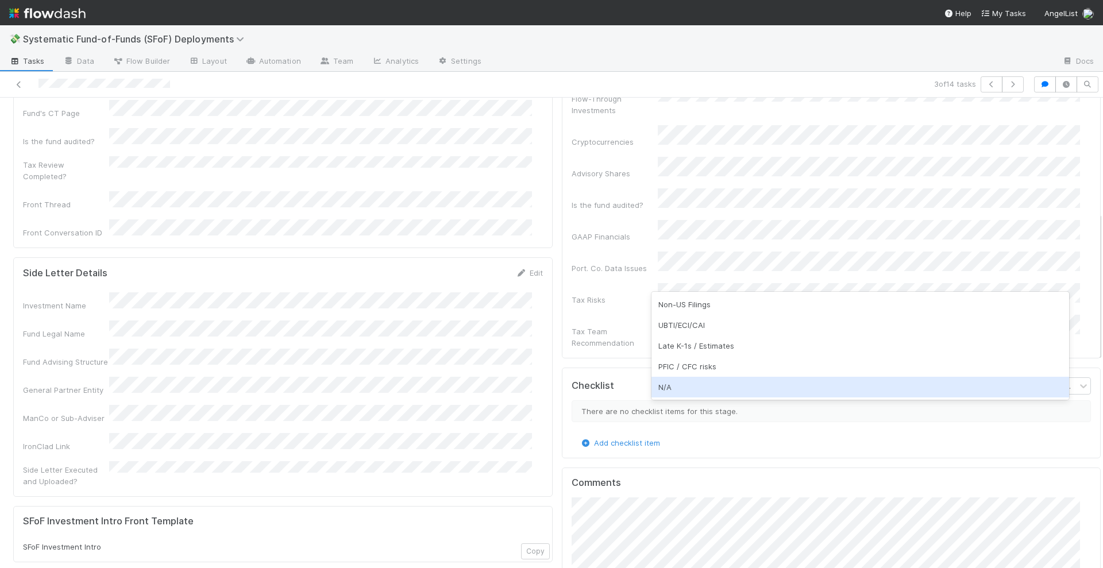
click at [674, 391] on div "N/A" at bounding box center [861, 387] width 418 height 21
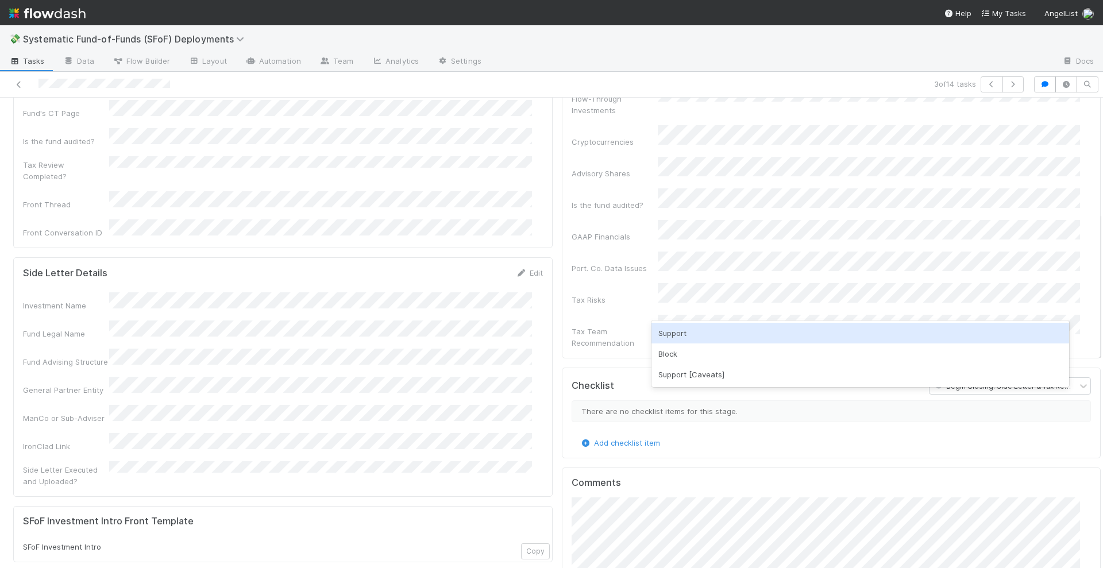
click at [681, 332] on div "Support" at bounding box center [861, 333] width 418 height 21
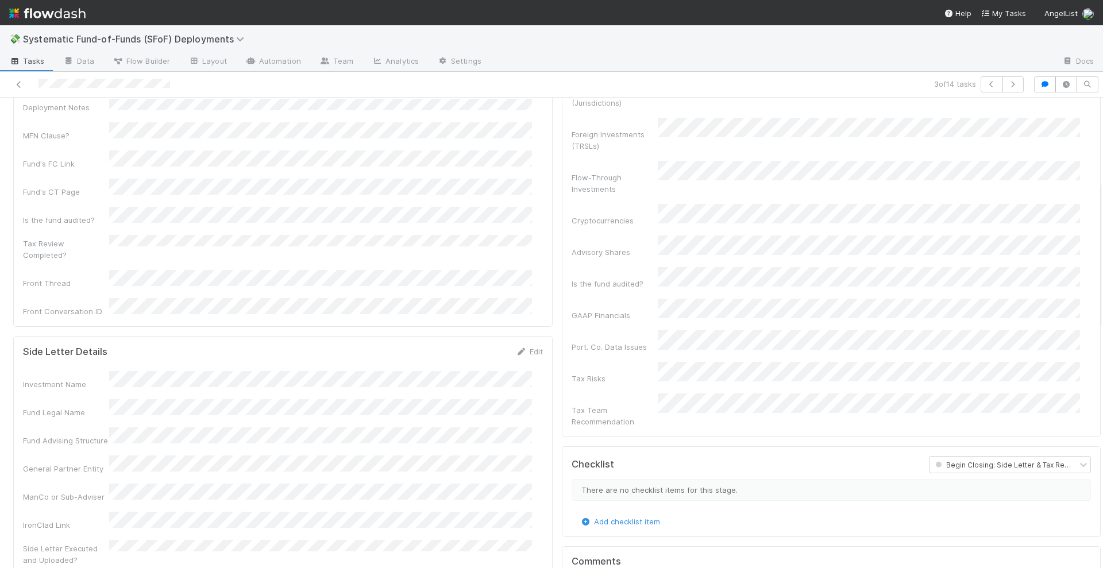
scroll to position [144, 0]
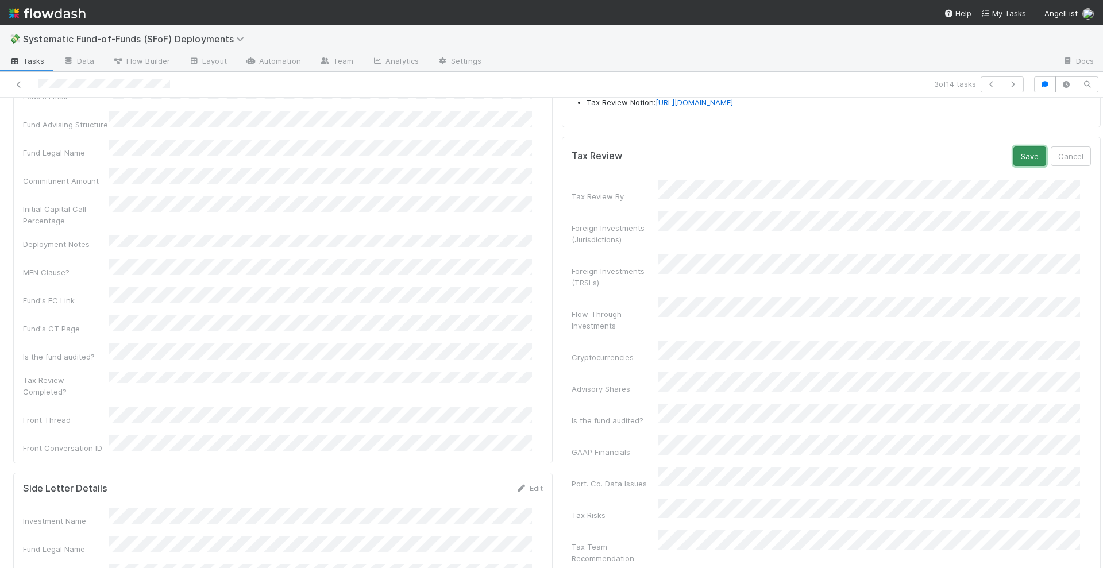
click at [1014, 166] on button "Save" at bounding box center [1030, 157] width 33 height 20
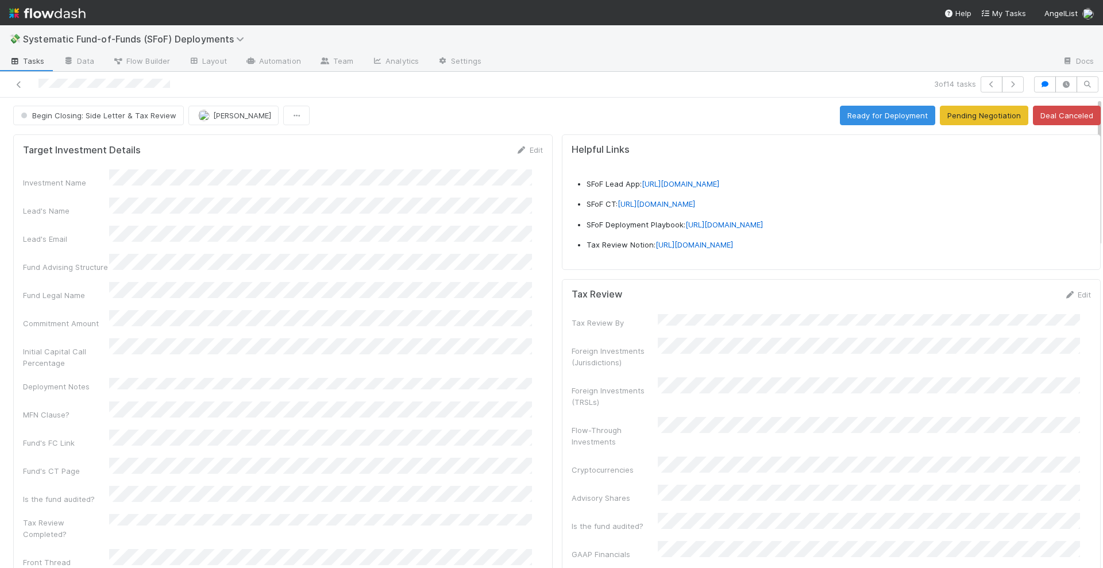
scroll to position [0, 0]
click at [516, 153] on icon at bounding box center [521, 151] width 11 height 7
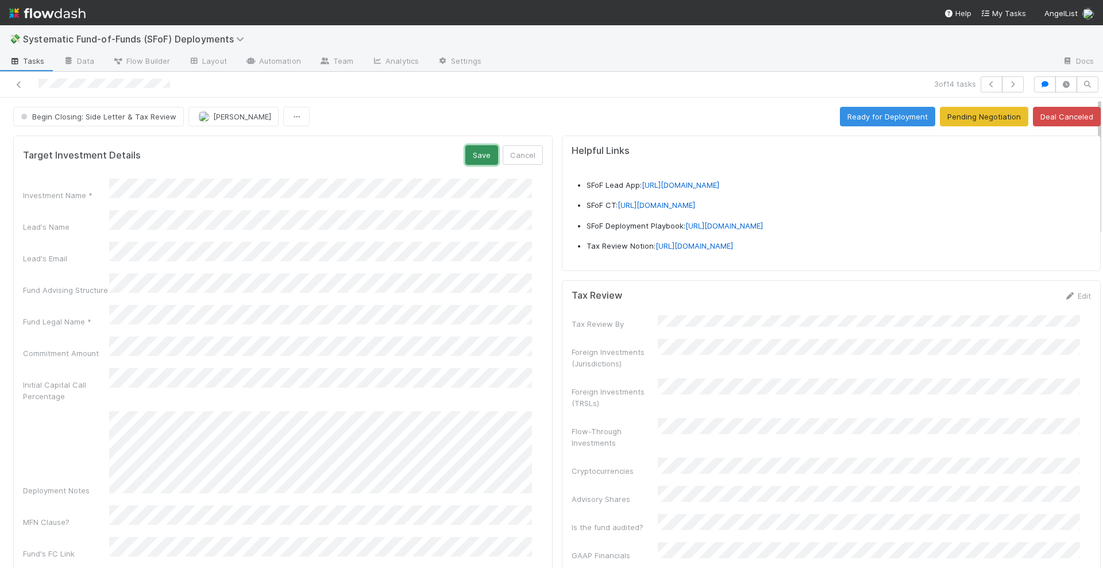
click at [472, 157] on button "Save" at bounding box center [481, 155] width 33 height 20
click at [986, 83] on icon "button" at bounding box center [991, 84] width 11 height 7
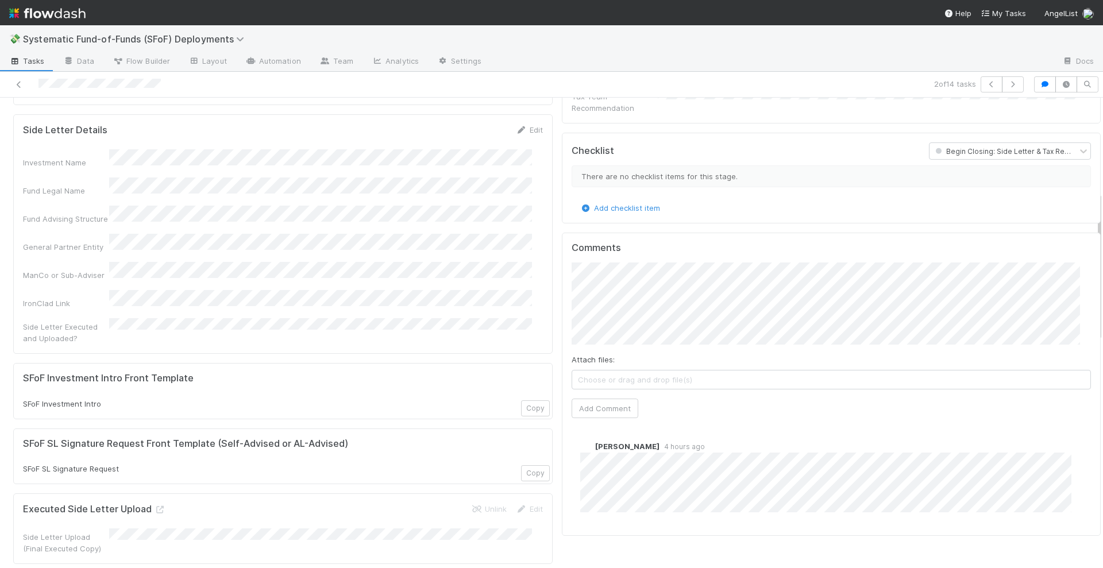
scroll to position [503, 0]
click at [605, 399] on button "Add Comment" at bounding box center [605, 408] width 67 height 20
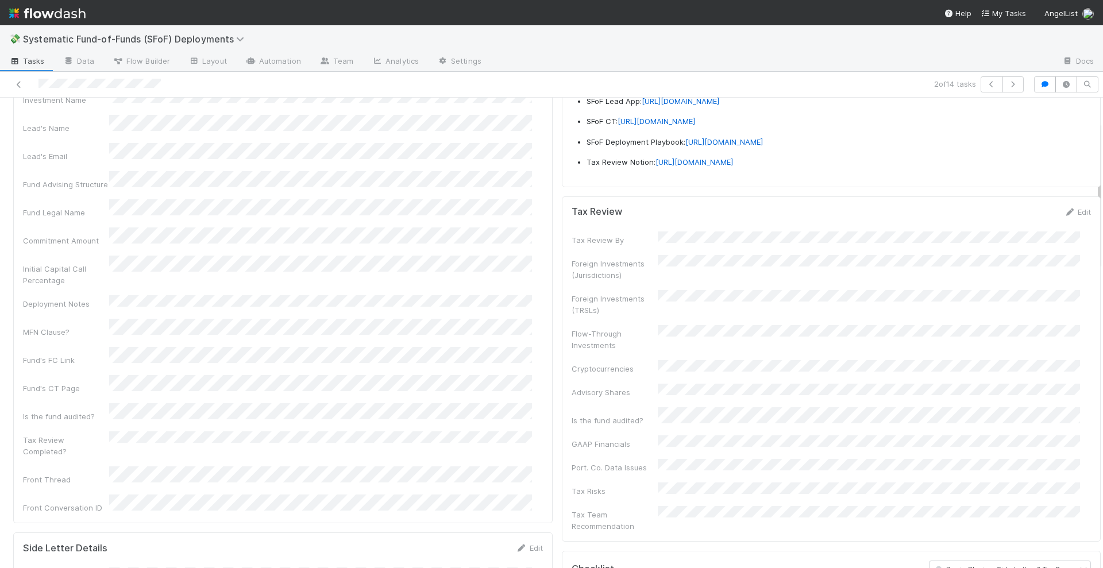
scroll to position [72, 0]
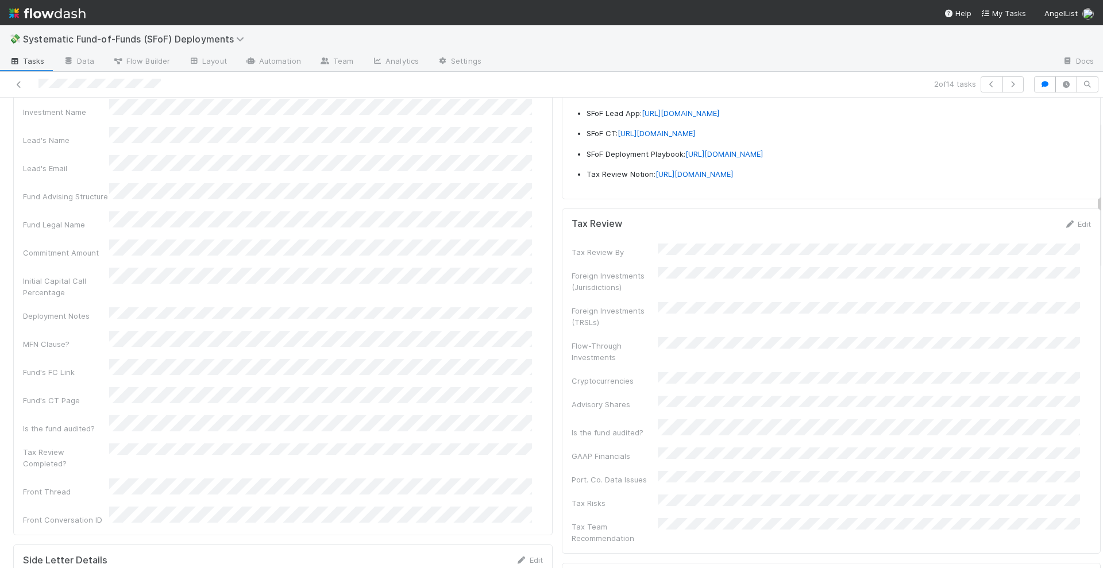
click at [1064, 230] on div "Edit" at bounding box center [1077, 223] width 27 height 11
click at [1064, 228] on icon at bounding box center [1069, 224] width 11 height 7
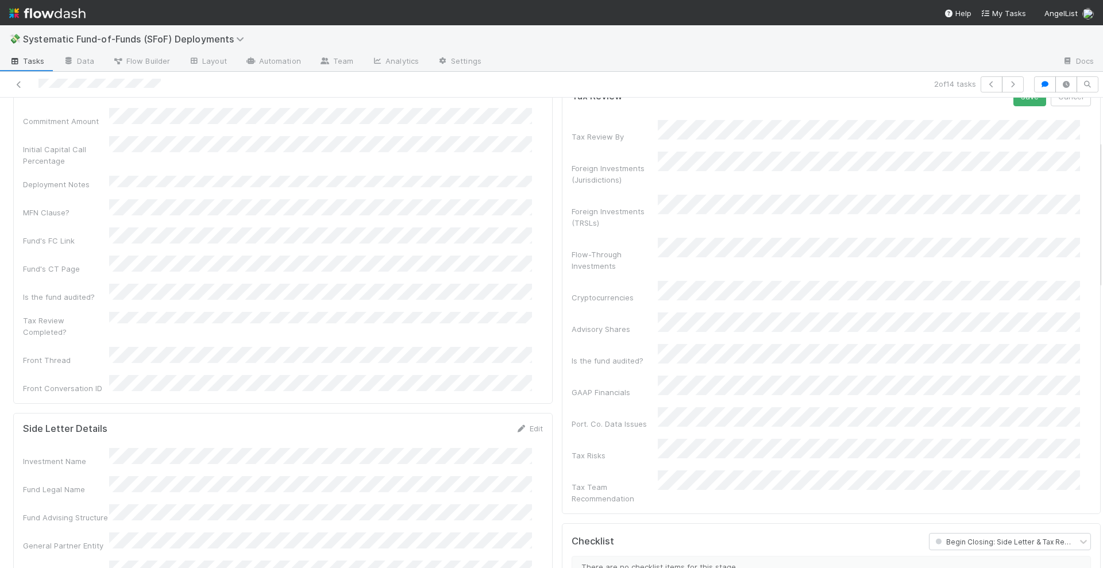
scroll to position [215, 0]
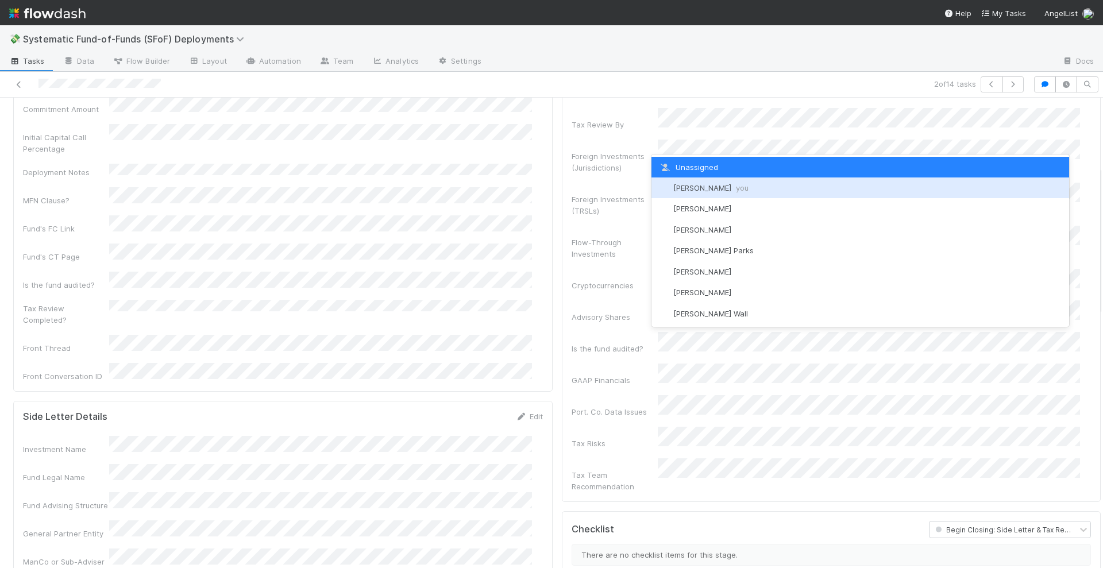
click at [688, 184] on span "Stephen Matza you" at bounding box center [710, 187] width 75 height 9
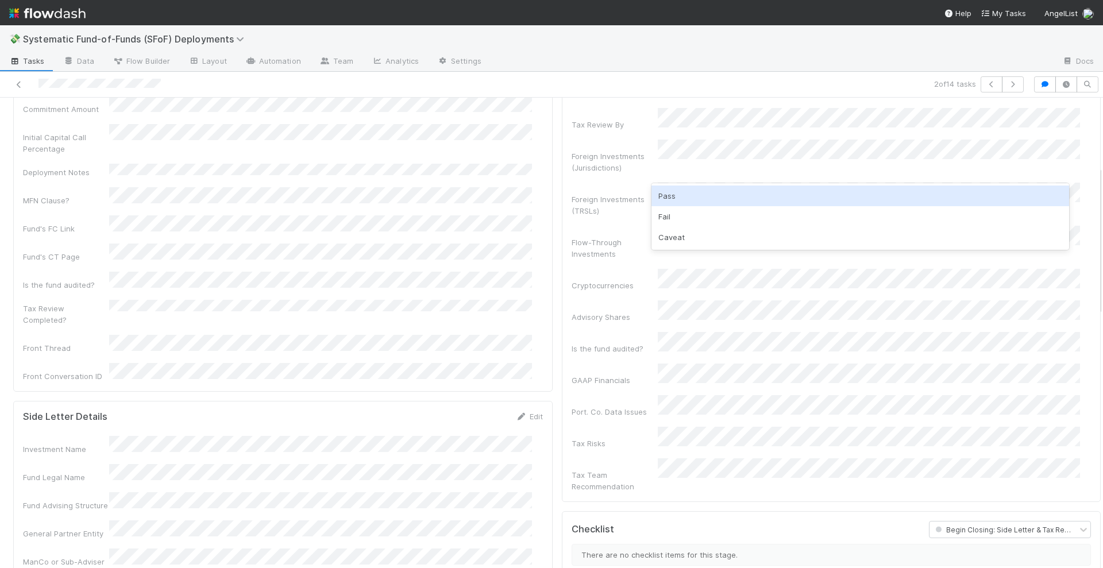
click at [691, 188] on div "Pass" at bounding box center [861, 196] width 418 height 21
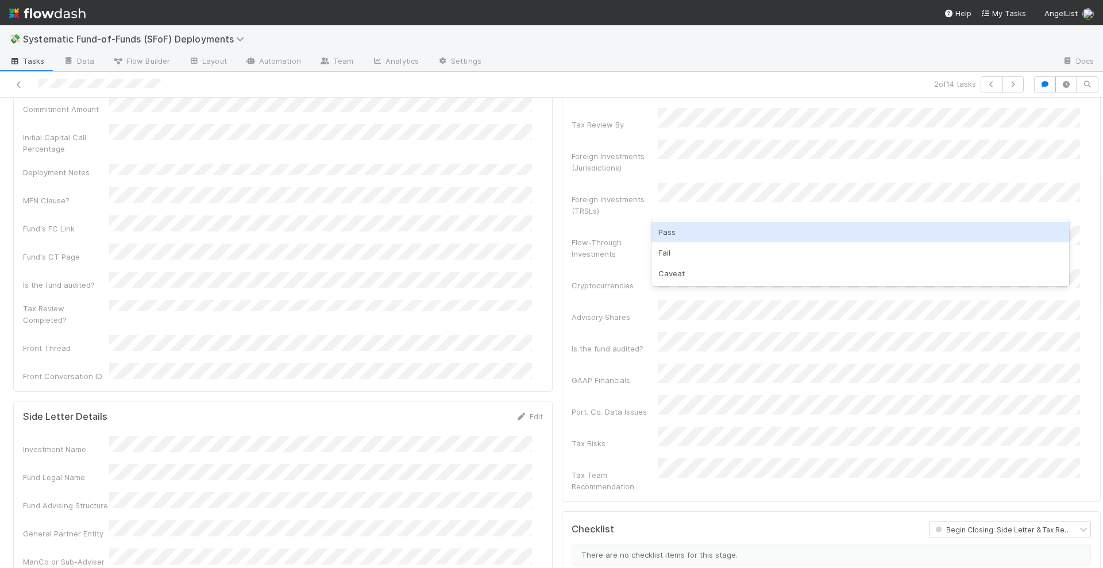
click at [688, 232] on div "Pass" at bounding box center [861, 232] width 418 height 21
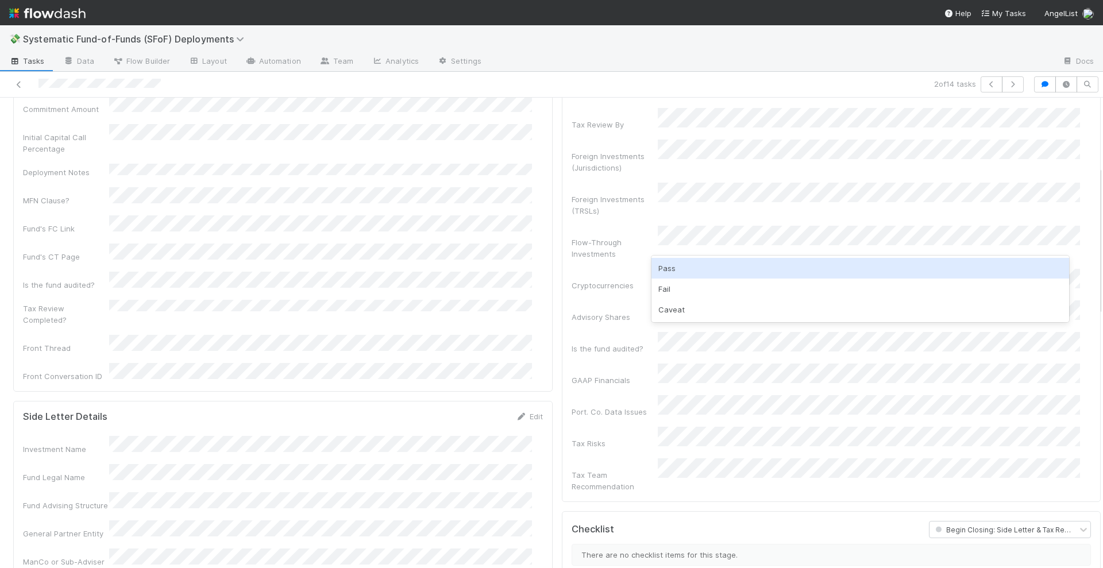
click at [690, 267] on div "Pass" at bounding box center [861, 268] width 418 height 21
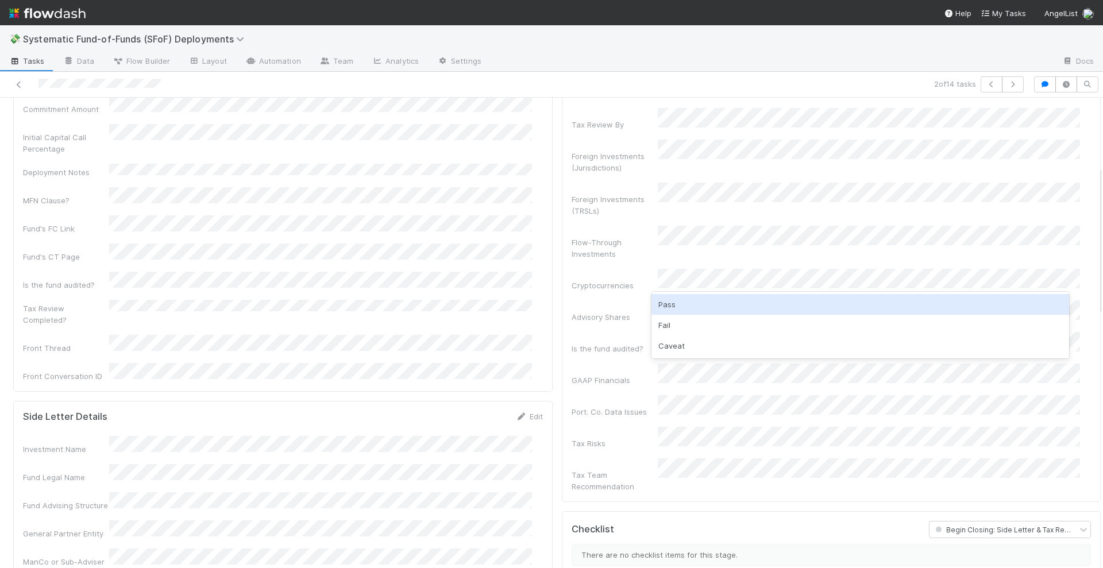
click at [692, 301] on div "Pass" at bounding box center [861, 304] width 418 height 21
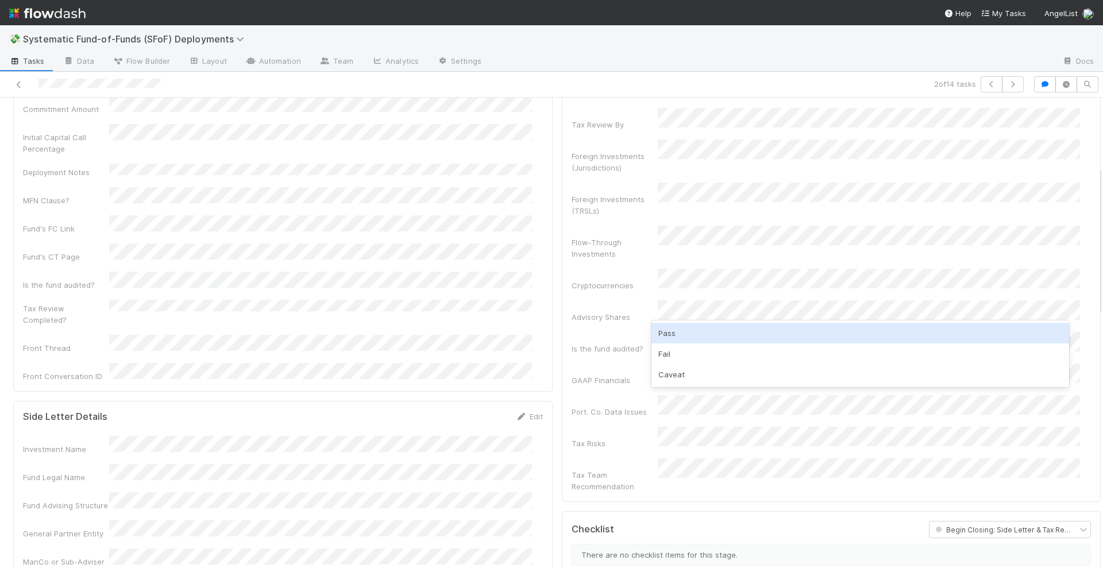
click at [688, 328] on div "Pass" at bounding box center [861, 333] width 418 height 21
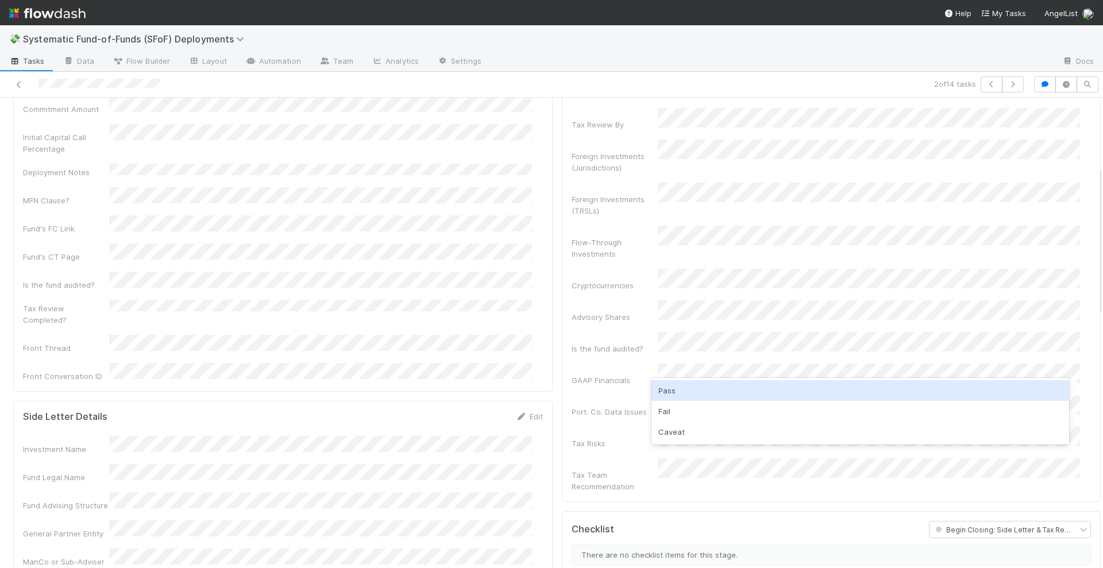
click at [684, 387] on div "Pass" at bounding box center [861, 390] width 418 height 21
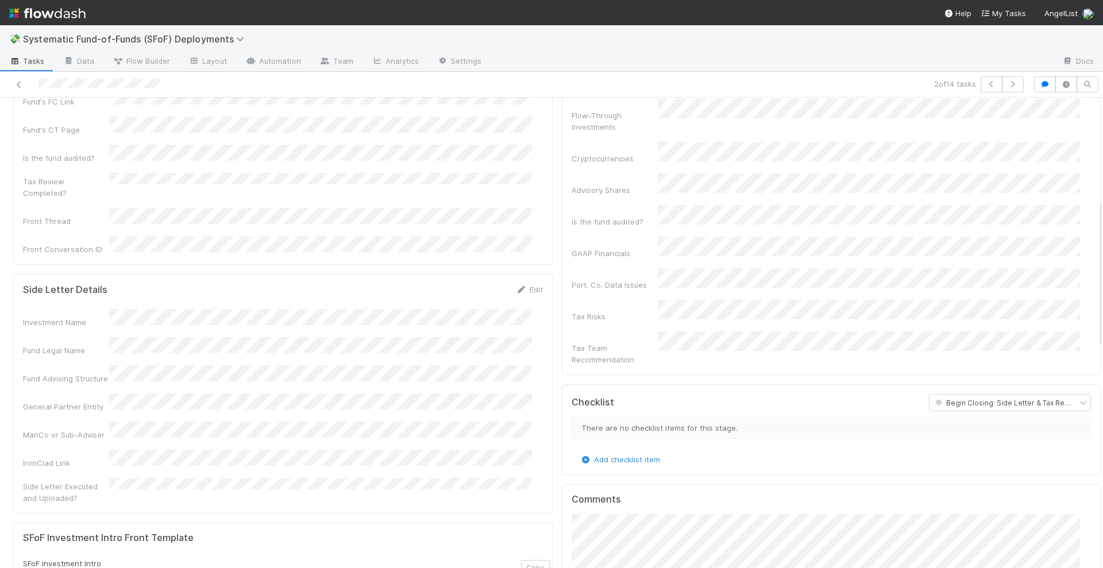
scroll to position [359, 0]
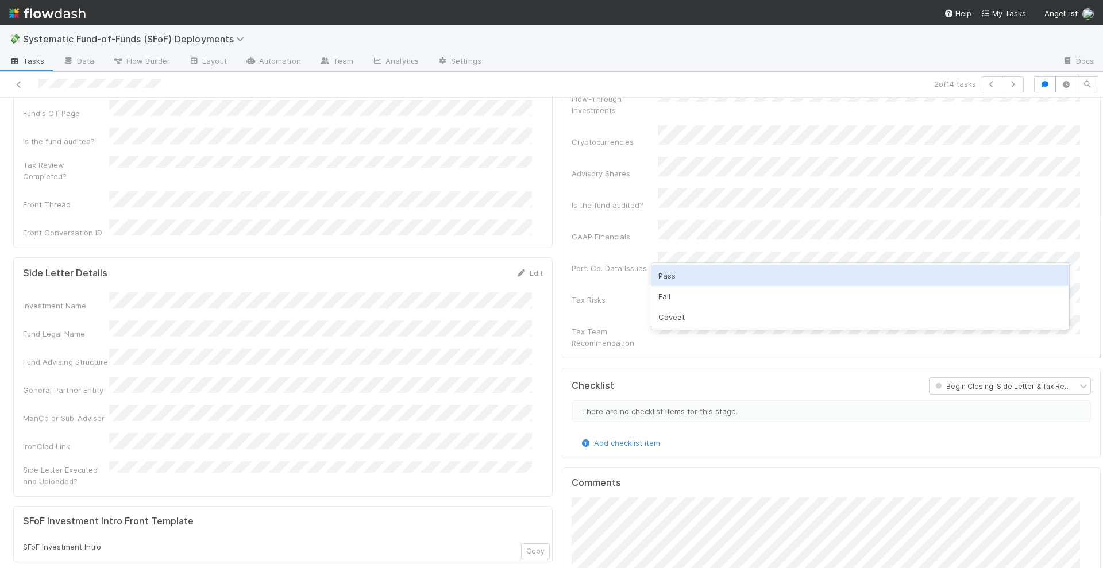
click at [678, 278] on div "Pass" at bounding box center [861, 275] width 418 height 21
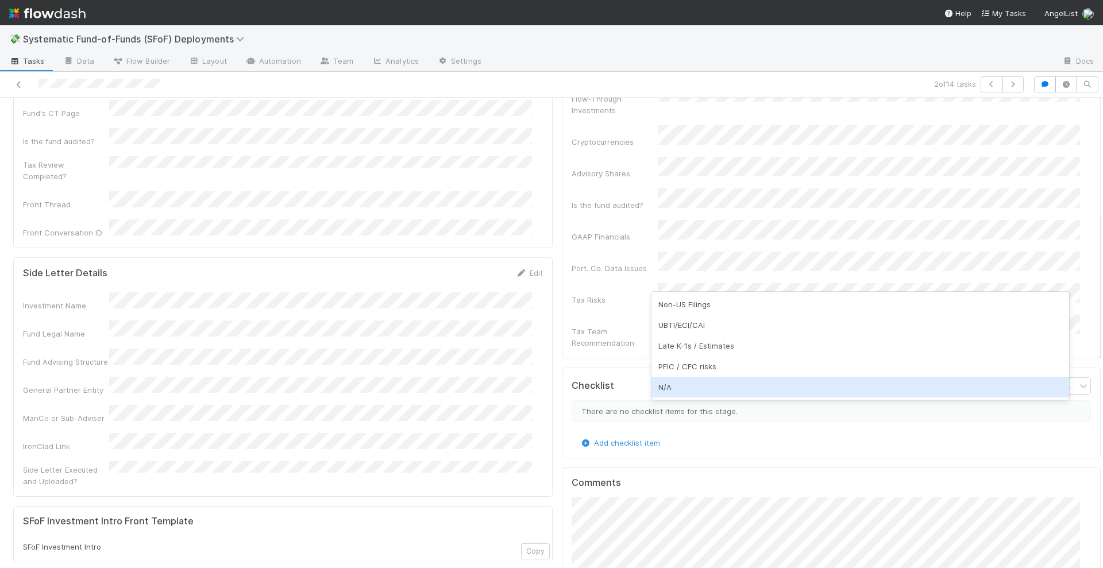
click at [681, 383] on div "N/A" at bounding box center [861, 387] width 418 height 21
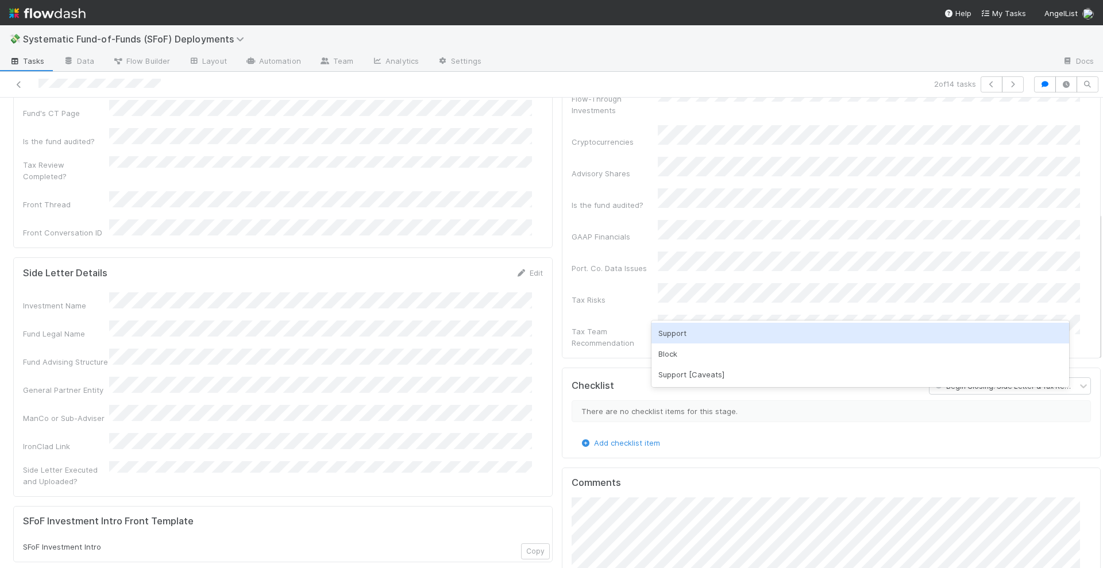
click at [679, 338] on div "Support" at bounding box center [861, 333] width 418 height 21
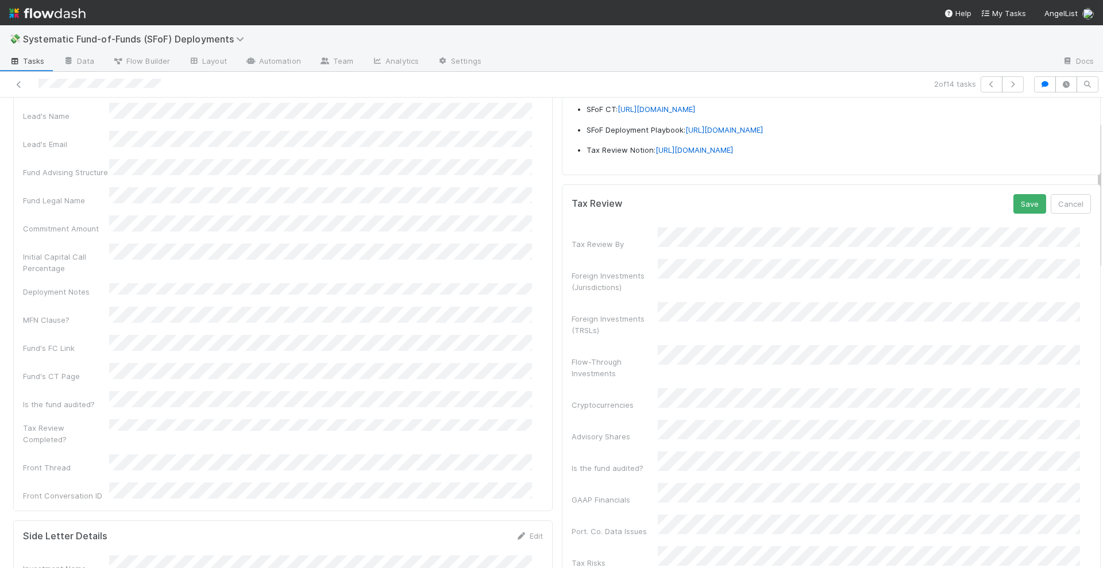
scroll to position [72, 0]
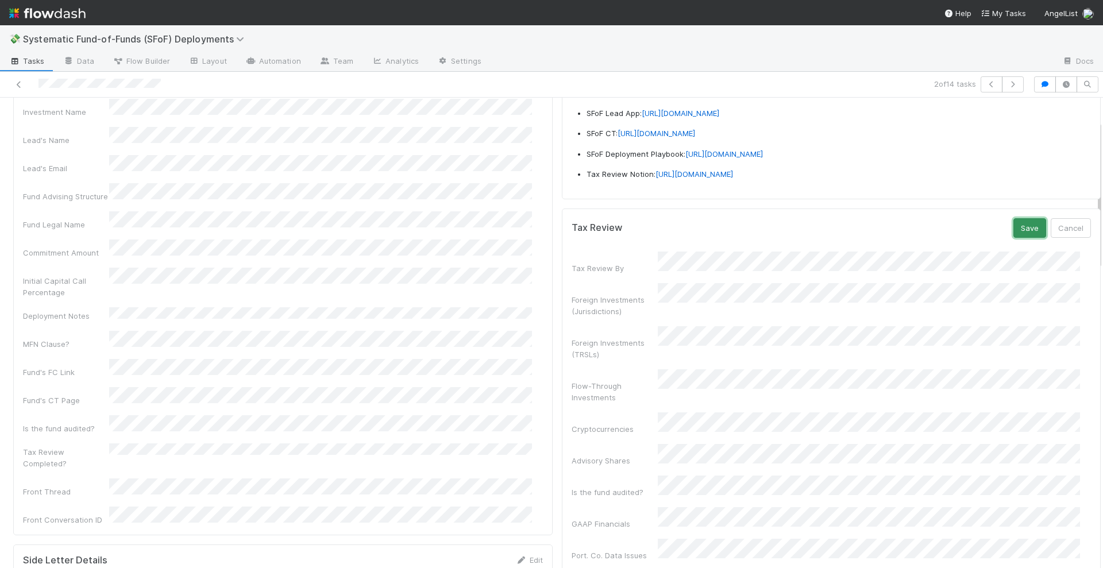
click at [1014, 238] on button "Save" at bounding box center [1030, 228] width 33 height 20
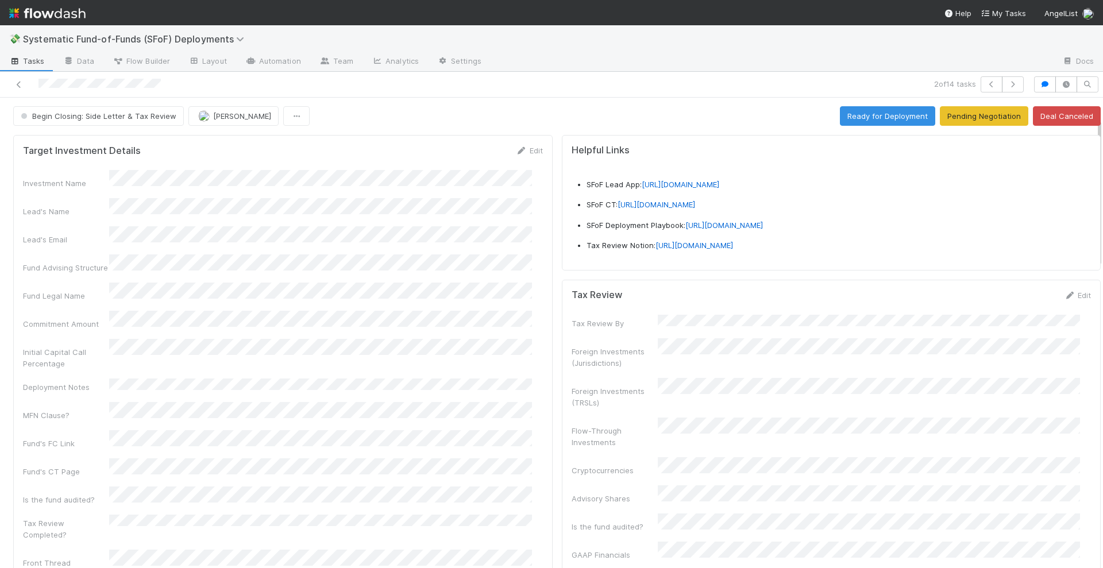
scroll to position [0, 0]
click at [516, 150] on icon at bounding box center [521, 151] width 11 height 7
click at [465, 151] on button "Save" at bounding box center [481, 155] width 33 height 20
click at [981, 80] on button "button" at bounding box center [992, 84] width 22 height 16
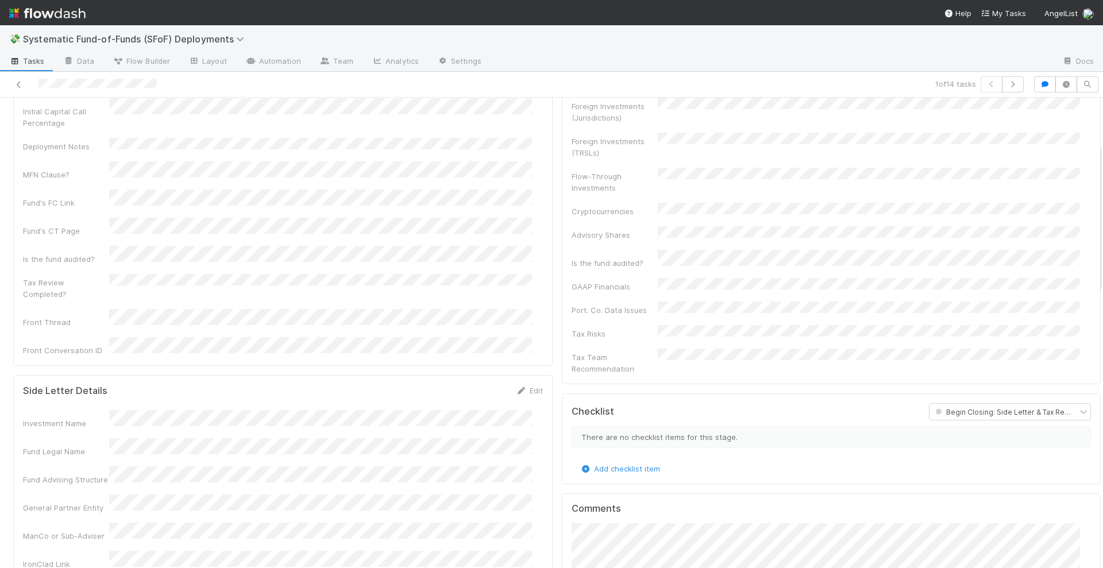
scroll to position [503, 0]
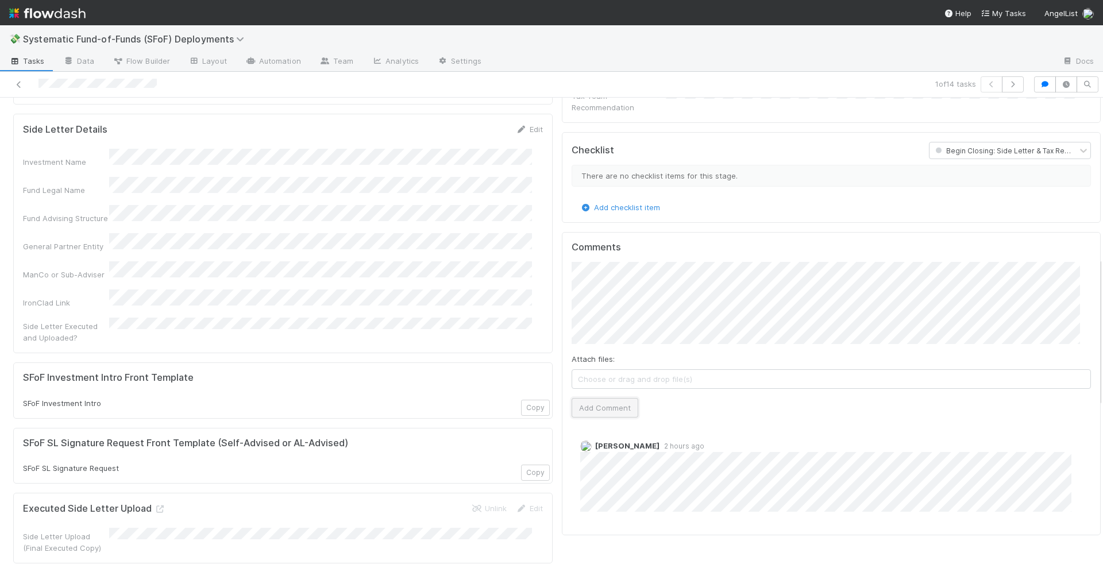
click at [602, 398] on button "Add Comment" at bounding box center [605, 408] width 67 height 20
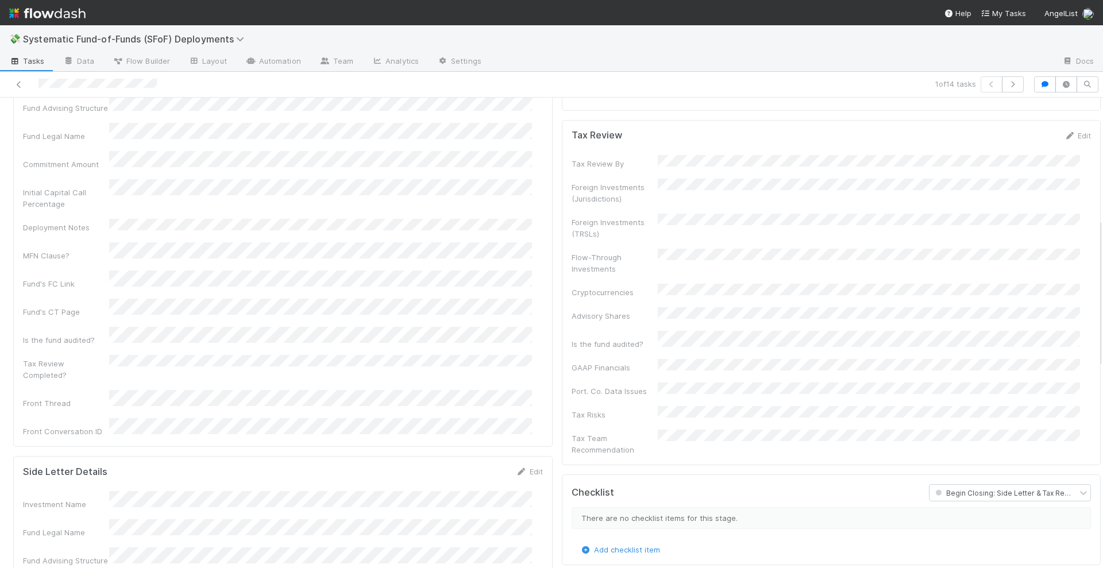
scroll to position [144, 0]
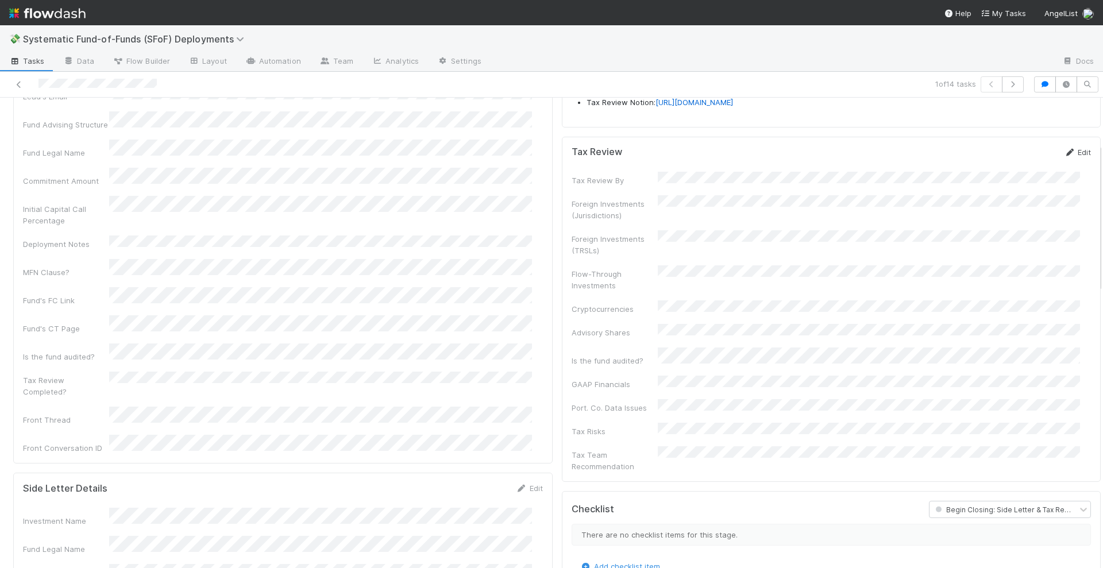
click at [1064, 156] on icon at bounding box center [1069, 152] width 11 height 7
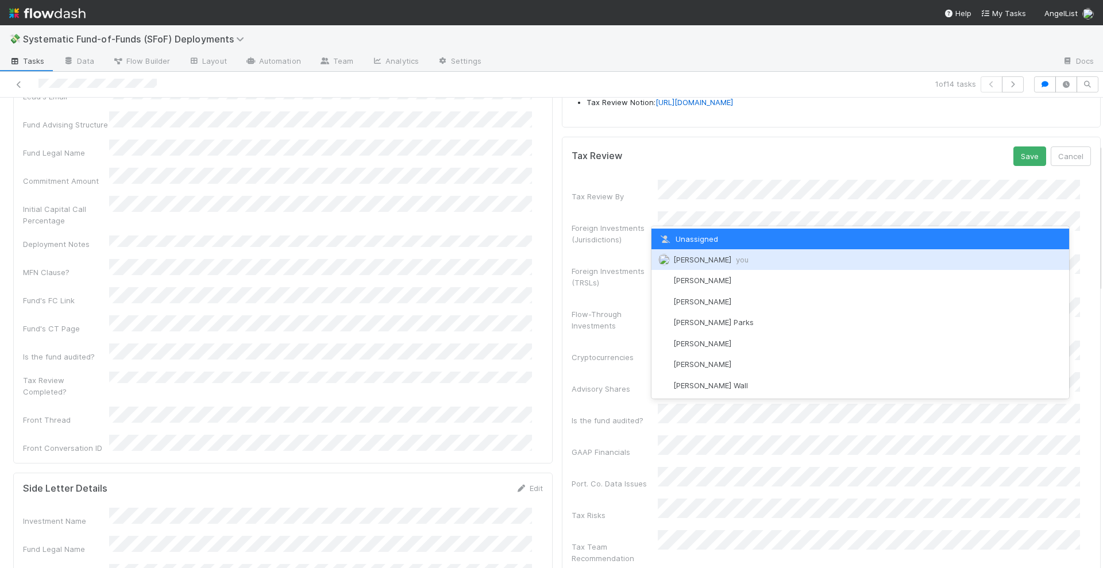
click at [698, 257] on span "Stephen Matza you" at bounding box center [710, 259] width 75 height 9
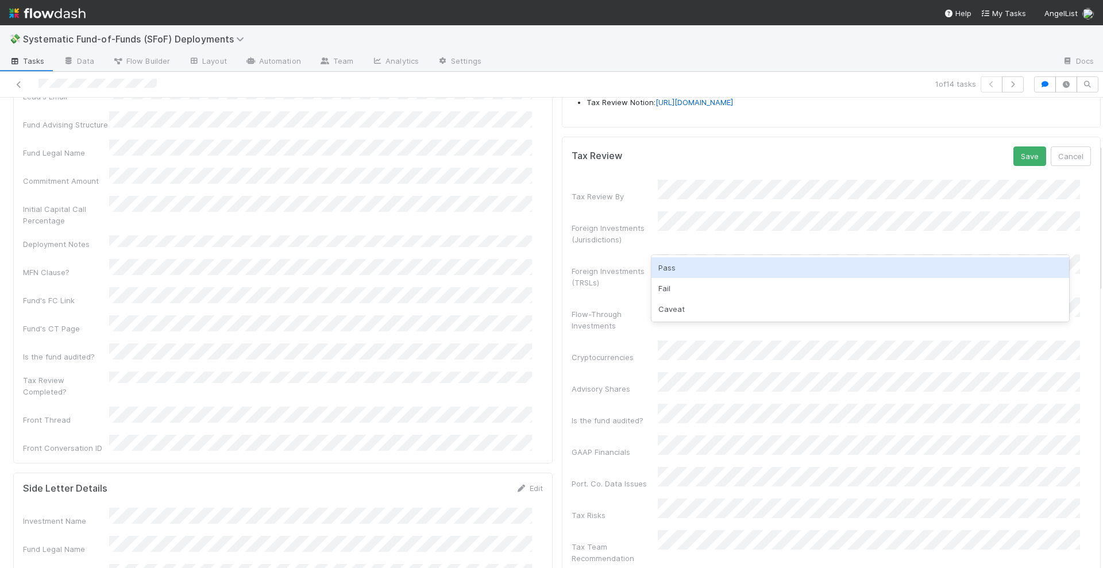
click at [695, 260] on div "Pass" at bounding box center [861, 267] width 418 height 21
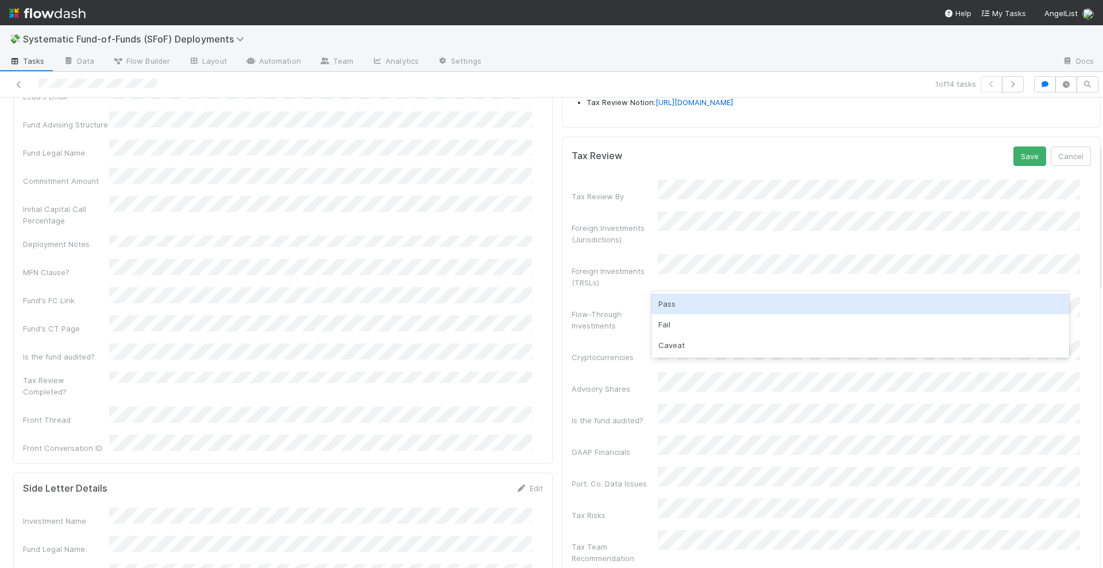
click at [679, 309] on div "Pass" at bounding box center [861, 304] width 418 height 21
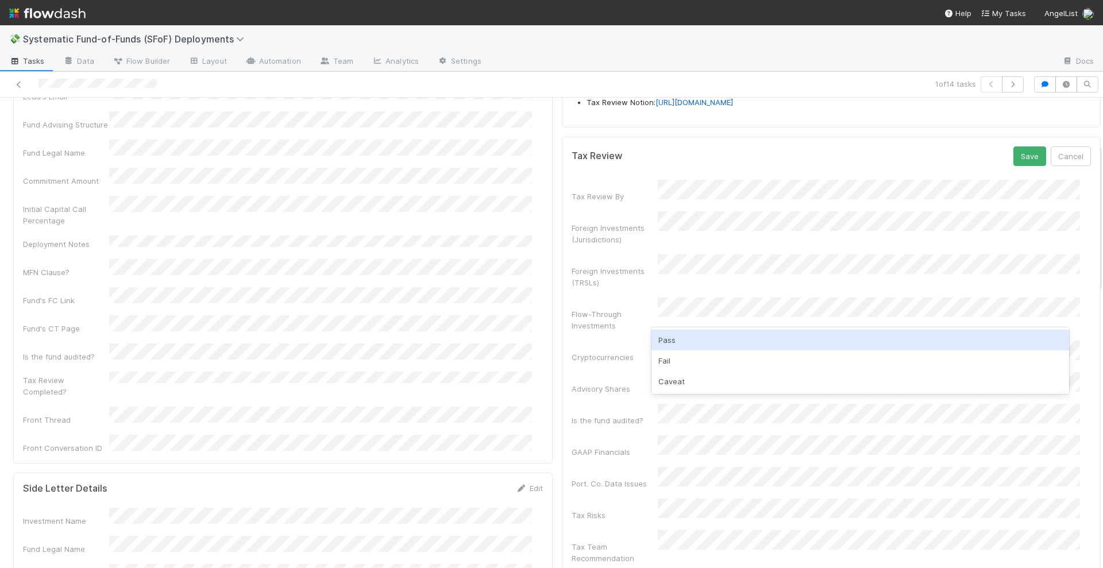
click at [687, 339] on div "Pass" at bounding box center [861, 340] width 418 height 21
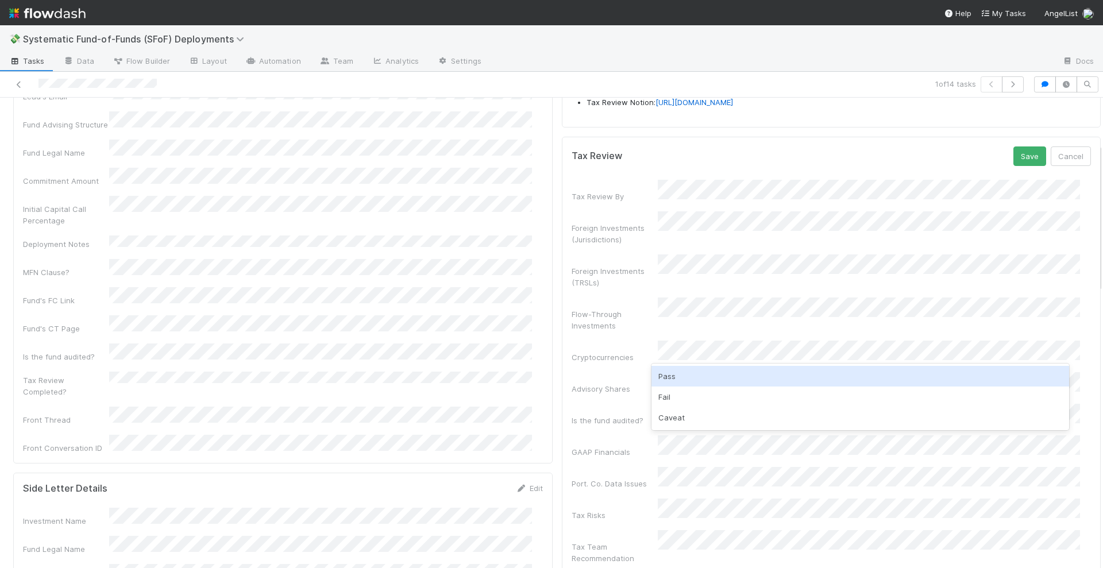
click at [685, 369] on div "Pass" at bounding box center [861, 376] width 418 height 21
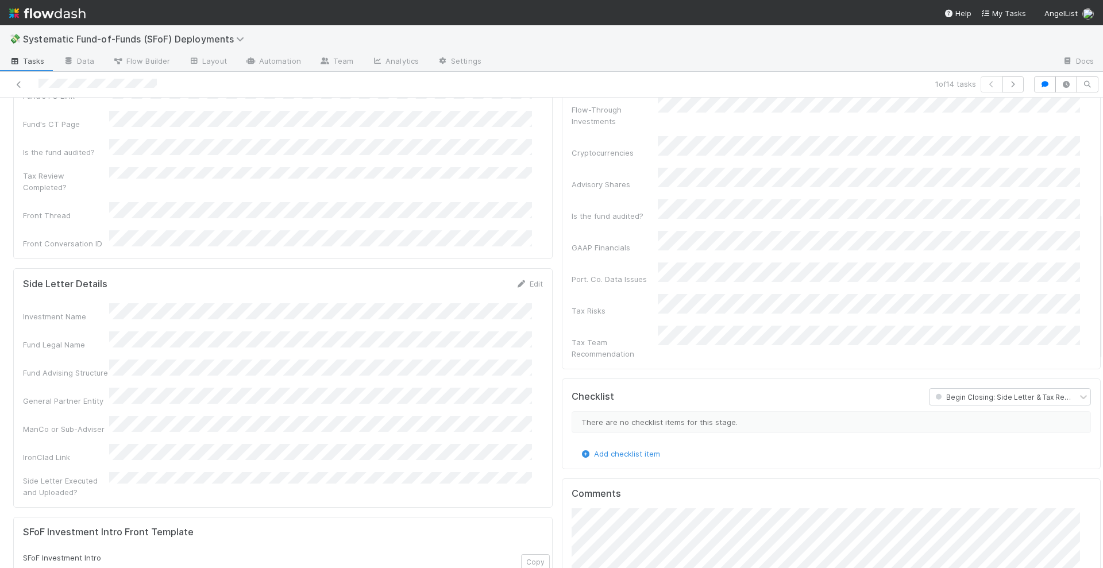
scroll to position [359, 0]
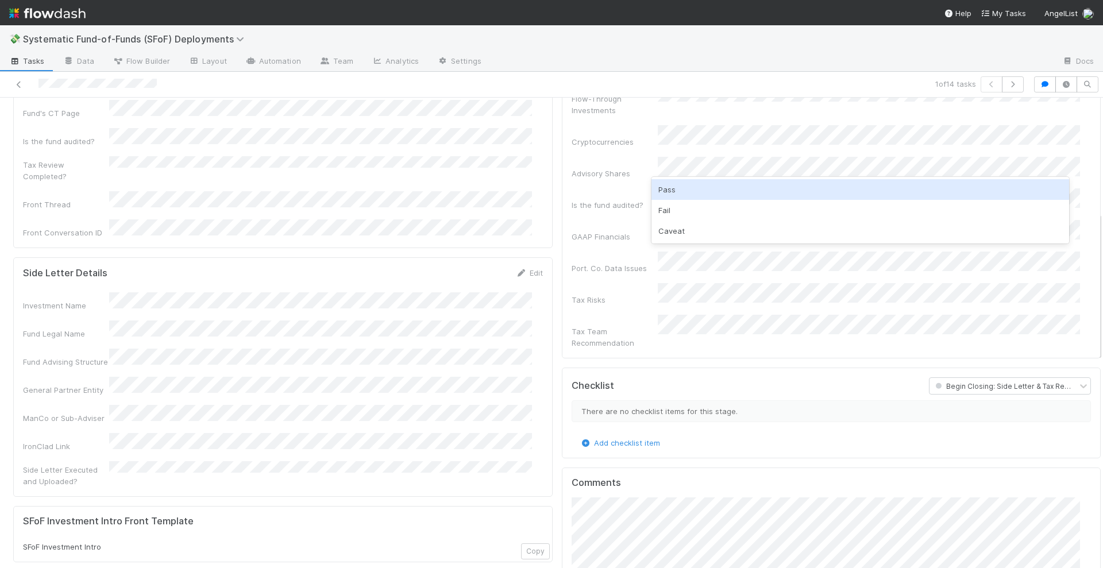
click at [687, 187] on div "Pass" at bounding box center [861, 189] width 418 height 21
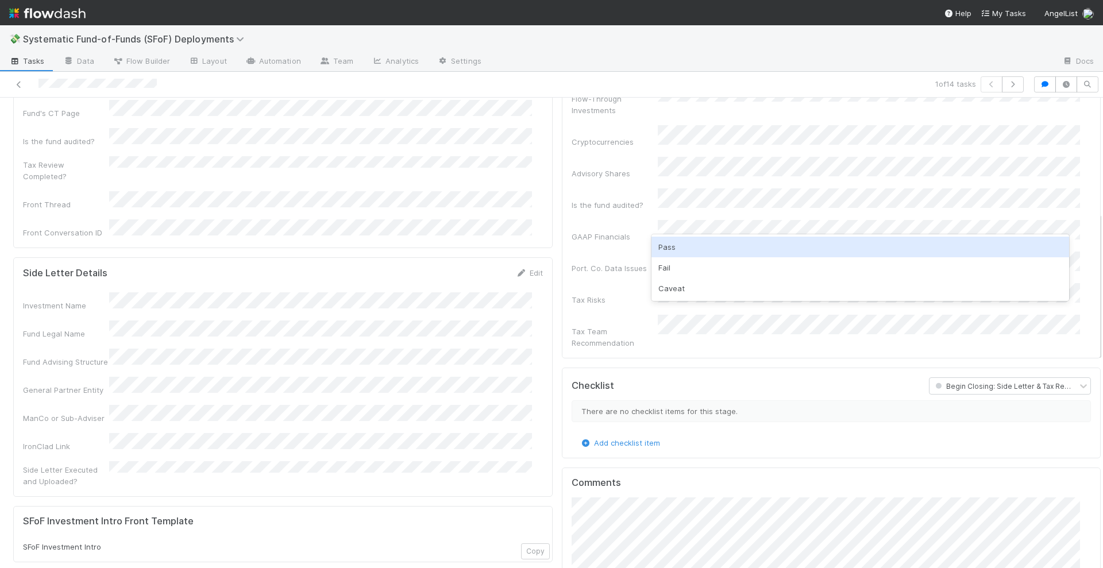
click at [670, 248] on div "Pass" at bounding box center [861, 247] width 418 height 21
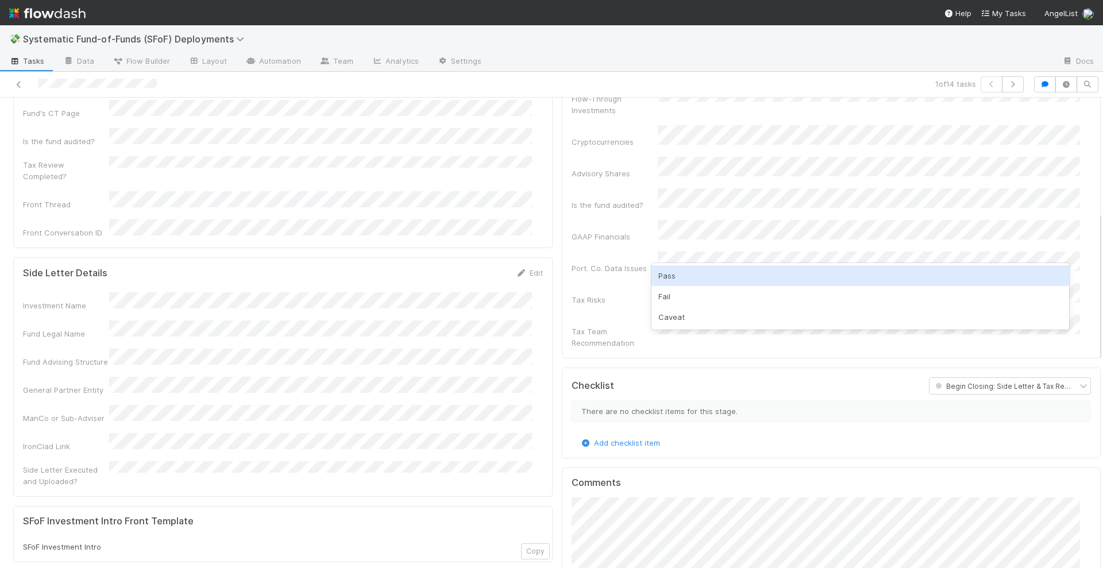
click at [681, 275] on div "Pass" at bounding box center [861, 275] width 418 height 21
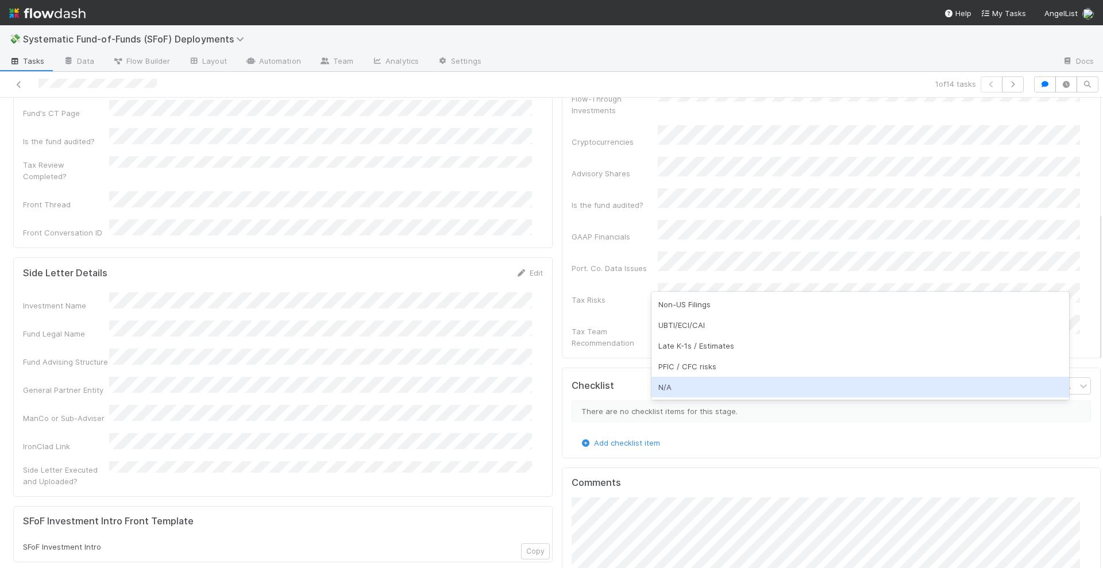
click at [681, 383] on div "N/A" at bounding box center [861, 387] width 418 height 21
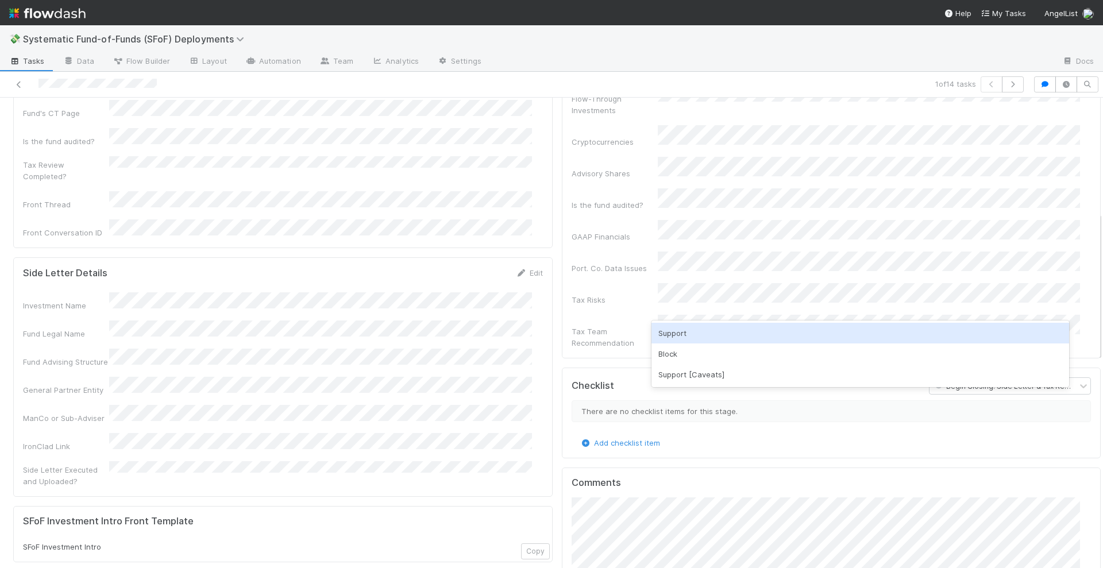
click at [677, 336] on div "Support" at bounding box center [861, 333] width 418 height 21
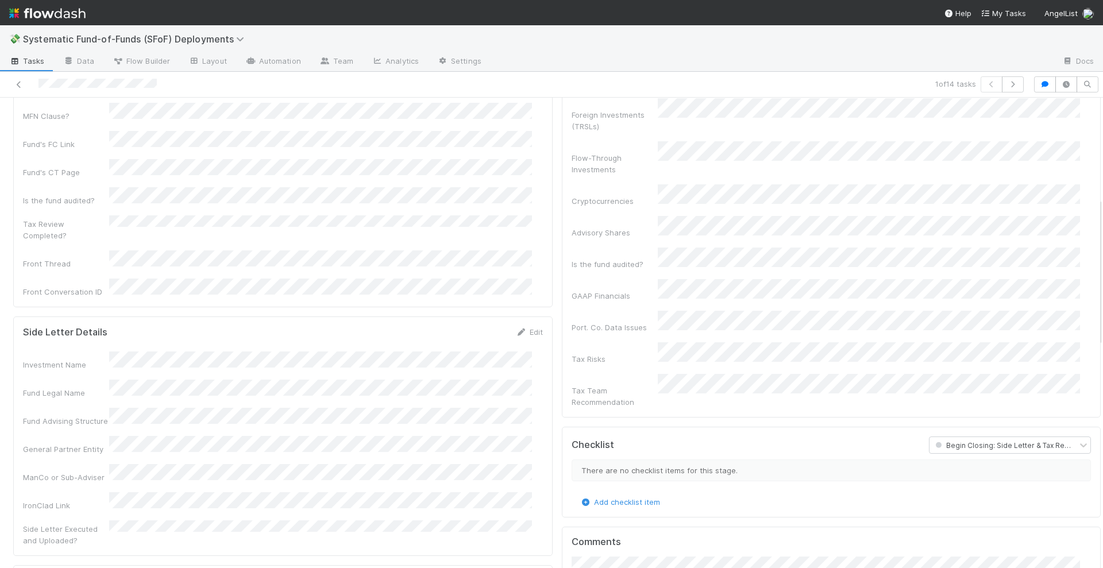
scroll to position [144, 0]
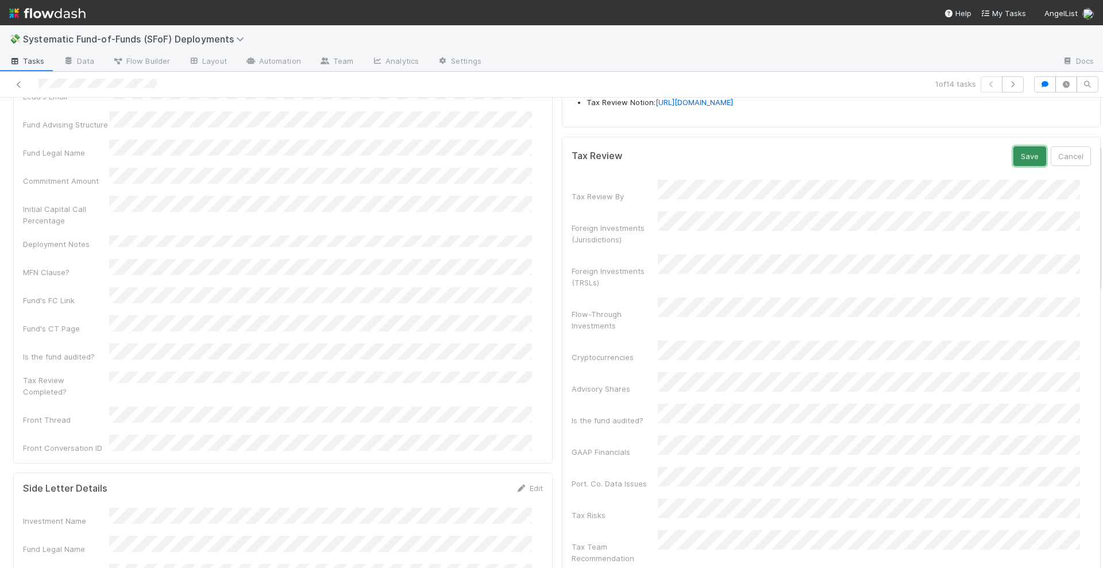
click at [1014, 166] on button "Save" at bounding box center [1030, 157] width 33 height 20
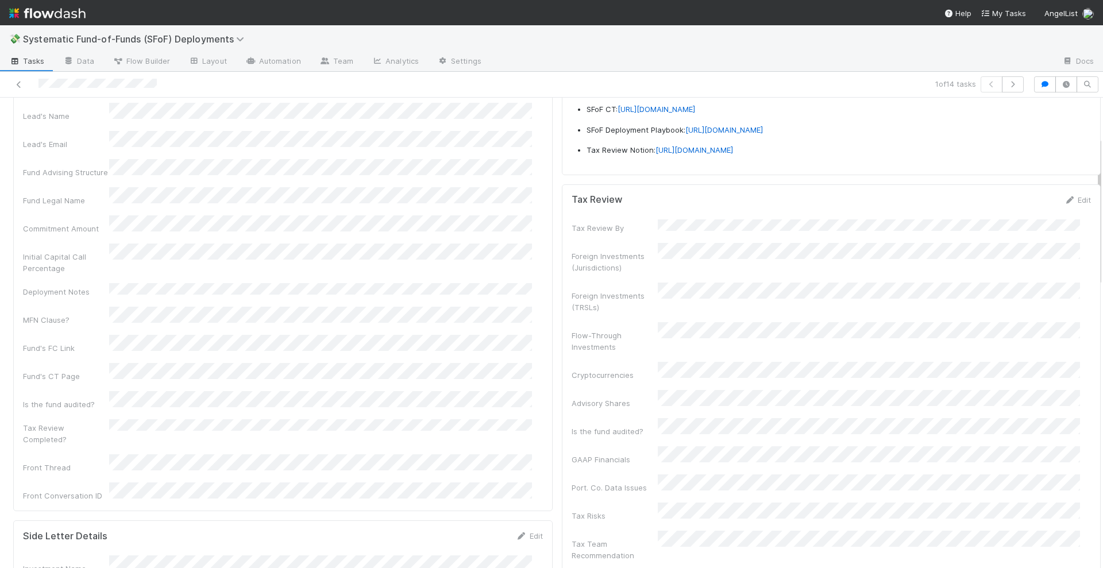
scroll to position [0, 0]
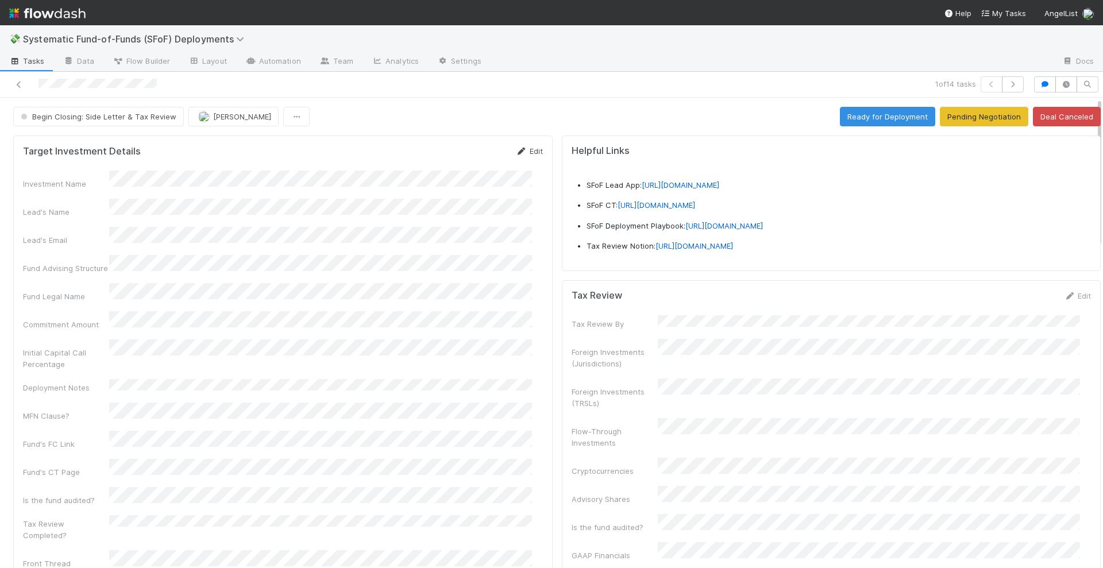
click at [521, 153] on link "Edit" at bounding box center [529, 151] width 27 height 9
click at [474, 151] on button "Save" at bounding box center [481, 155] width 33 height 20
click at [23, 86] on icon at bounding box center [18, 84] width 11 height 7
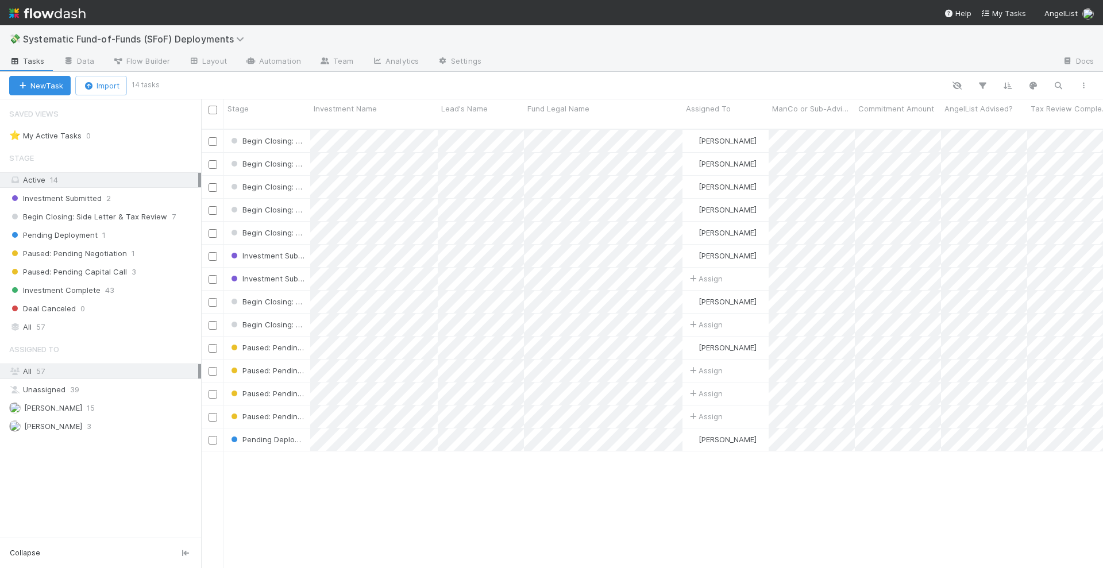
scroll to position [438, 891]
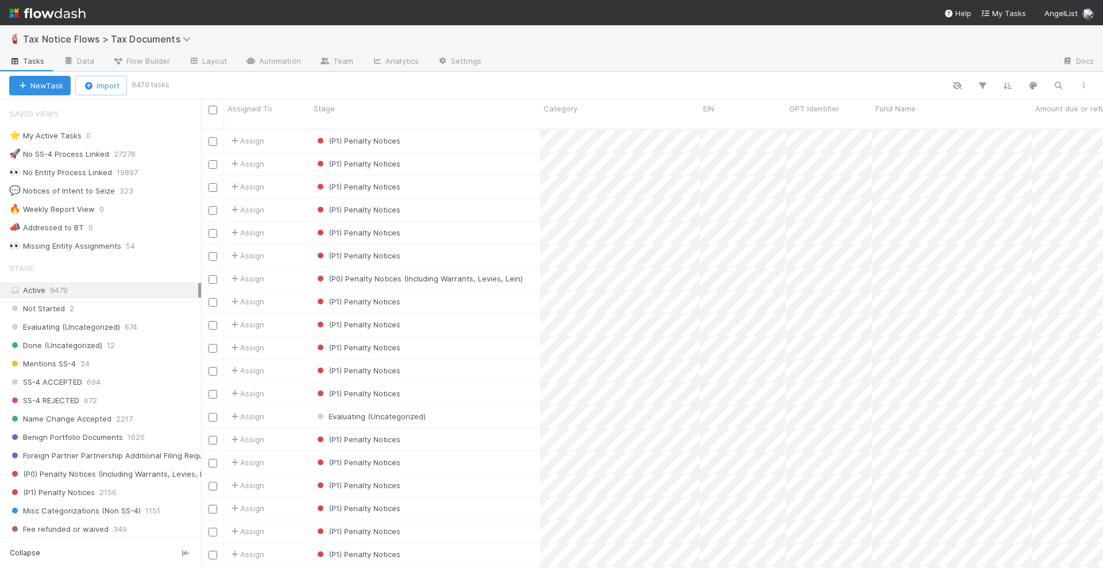
scroll to position [438, 891]
